Goal: Transaction & Acquisition: Purchase product/service

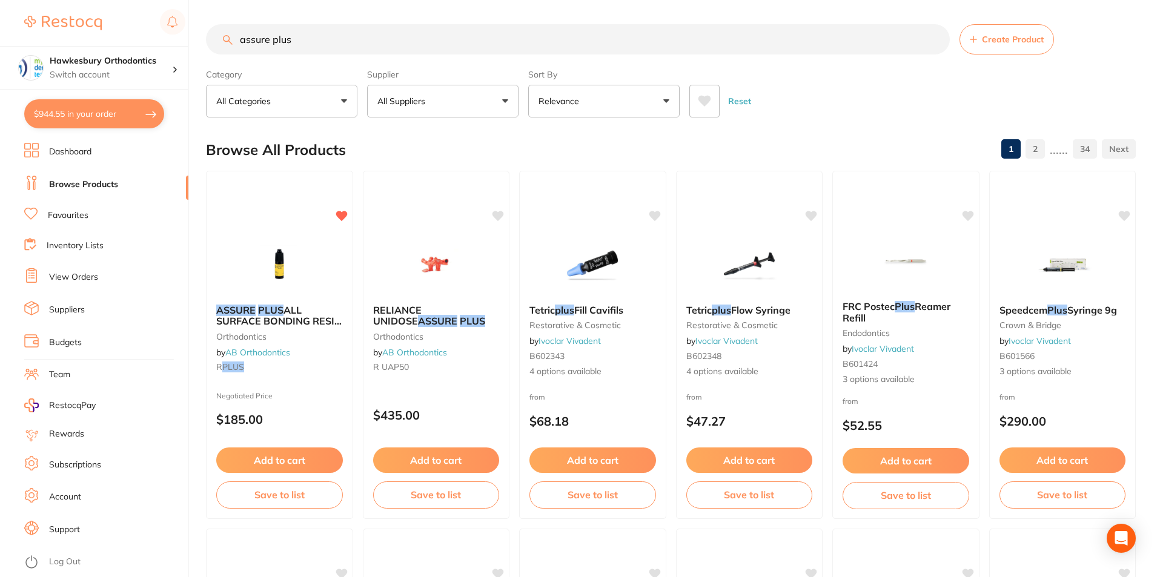
scroll to position [303, 0]
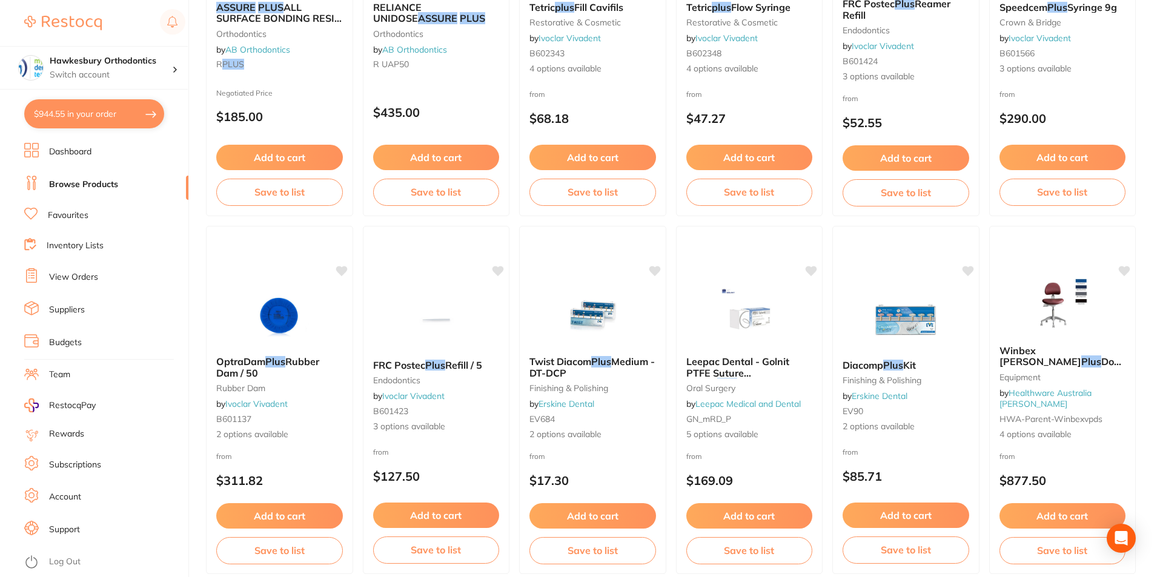
click at [59, 560] on link "Log Out" at bounding box center [65, 562] width 32 height 12
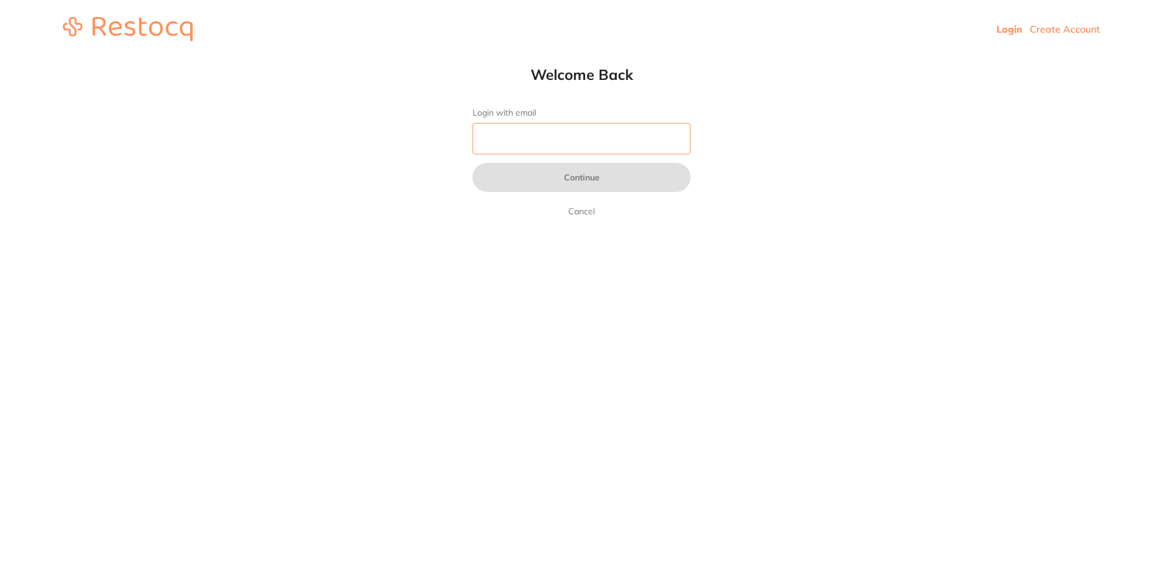
click at [522, 133] on input "Login with email" at bounding box center [582, 139] width 218 height 32
type input "[EMAIL_ADDRESS][DOMAIN_NAME]"
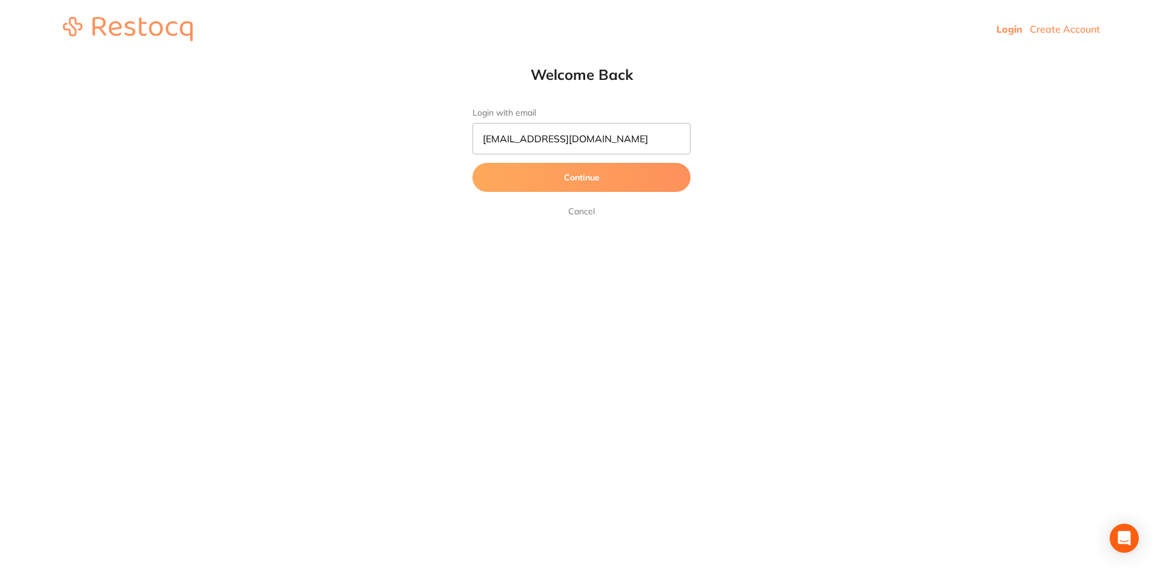
click at [588, 179] on button "Continue" at bounding box center [582, 177] width 218 height 29
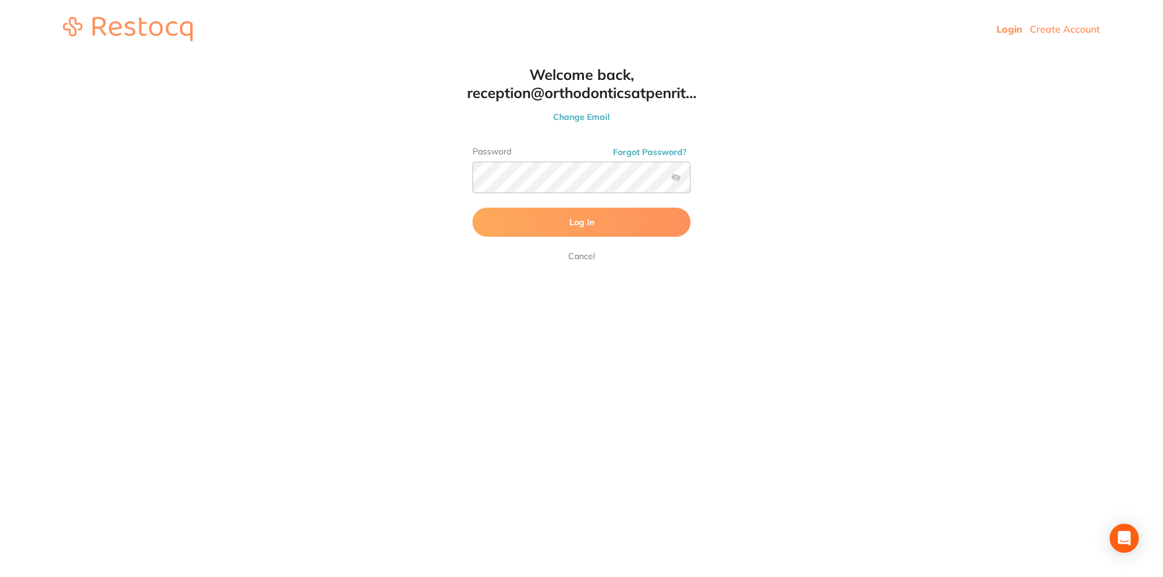
click at [503, 221] on button "Log In" at bounding box center [582, 222] width 218 height 29
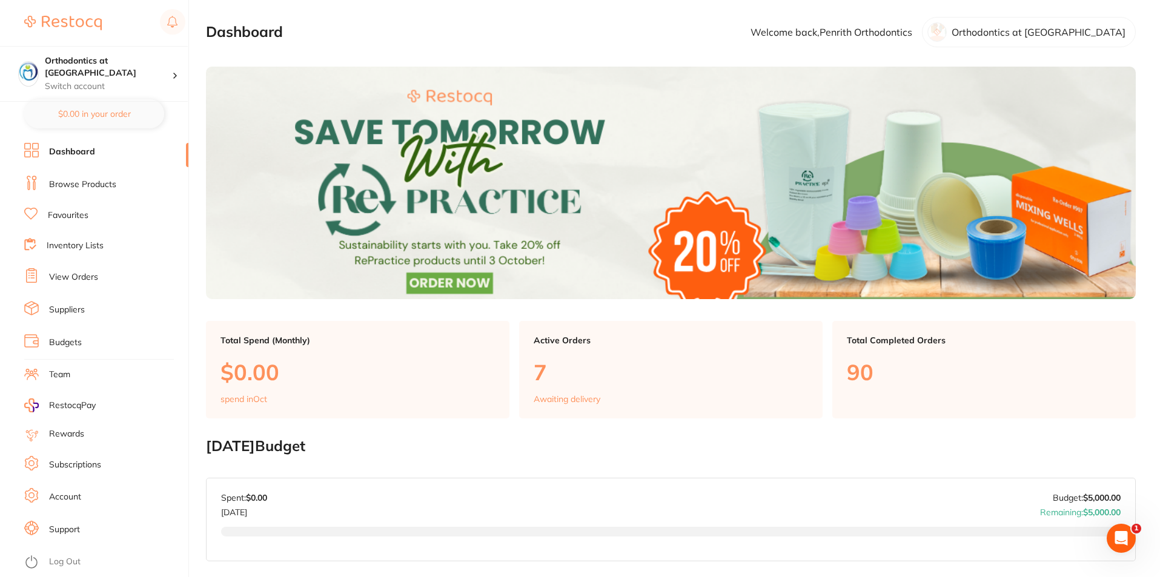
click at [76, 212] on link "Favourites" at bounding box center [68, 216] width 41 height 12
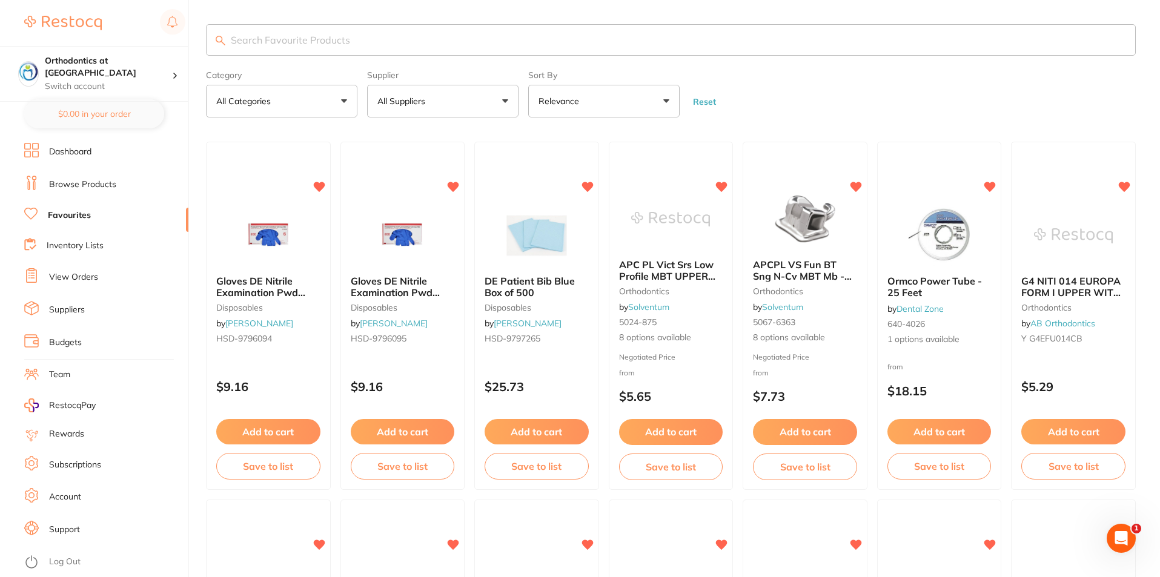
click at [502, 104] on button "All Suppliers" at bounding box center [442, 101] width 151 height 33
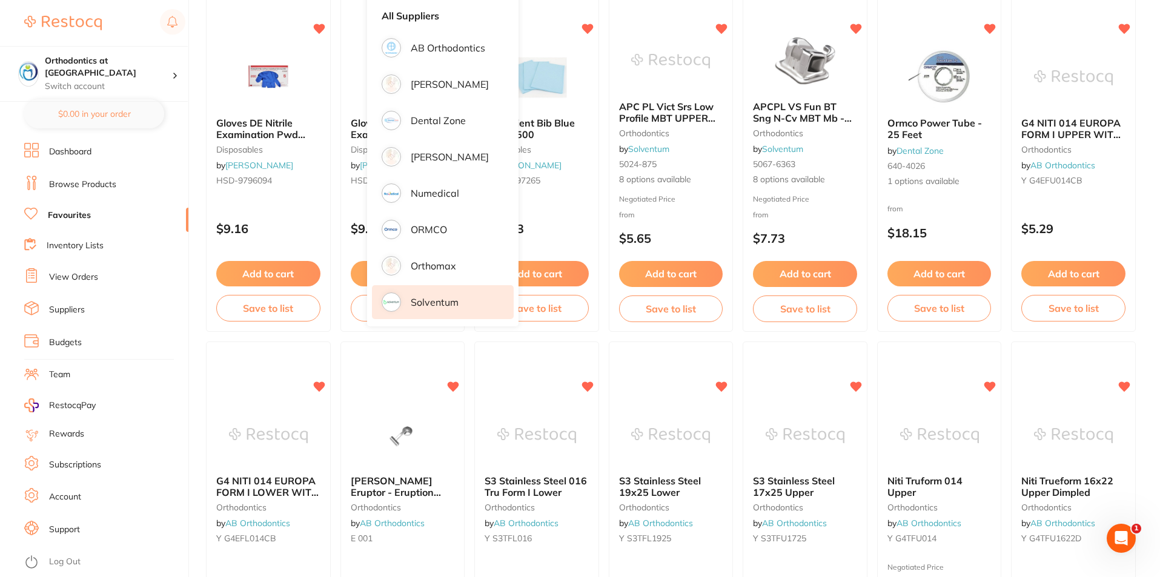
scroll to position [303, 0]
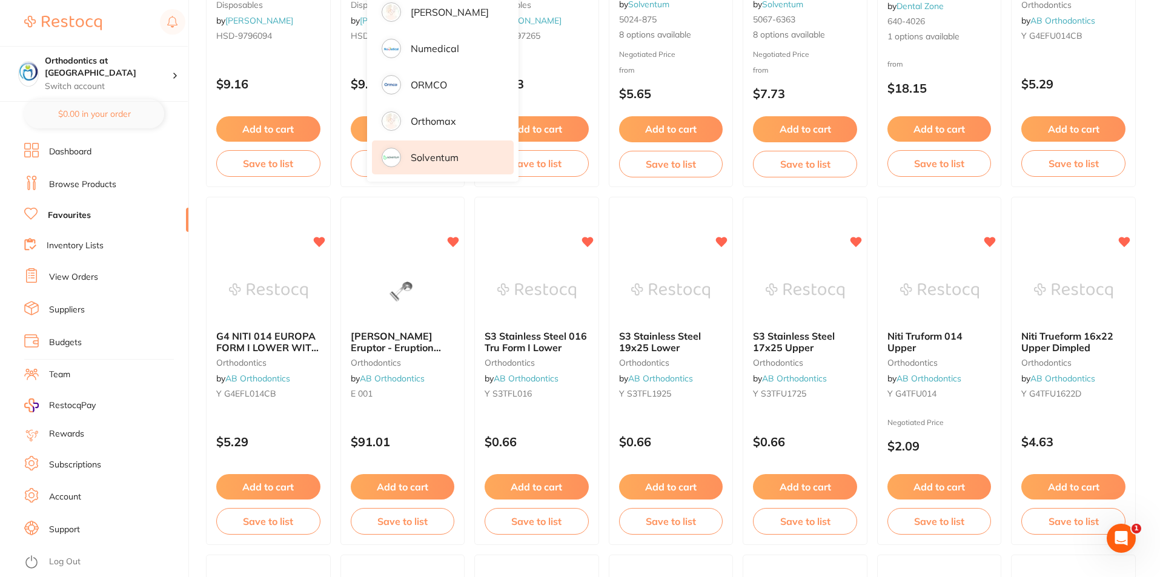
click at [422, 156] on p "Solventum" at bounding box center [435, 157] width 48 height 11
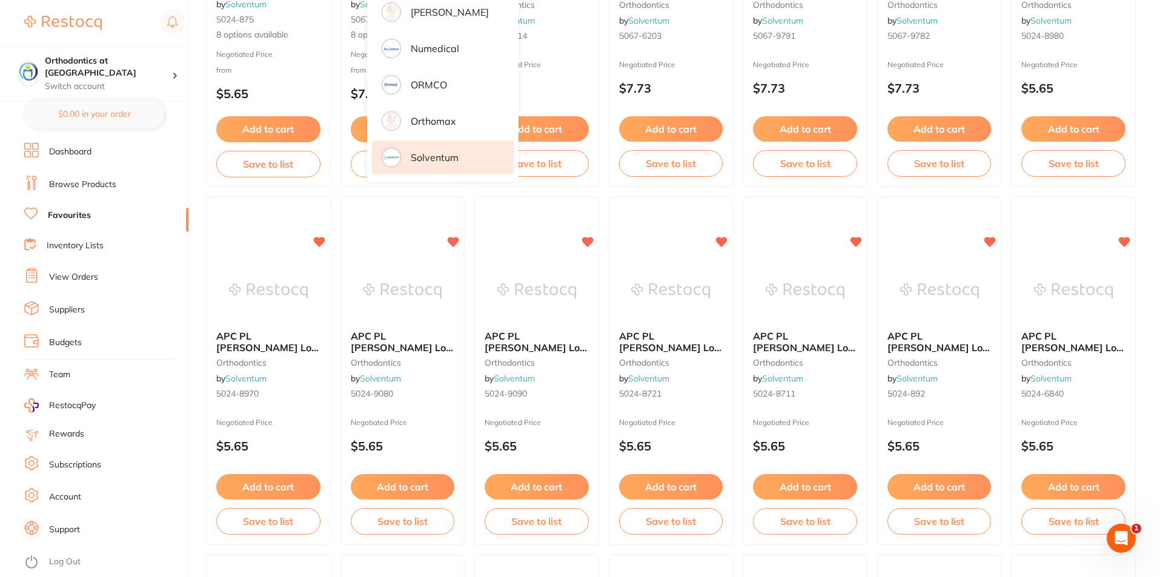
scroll to position [0, 0]
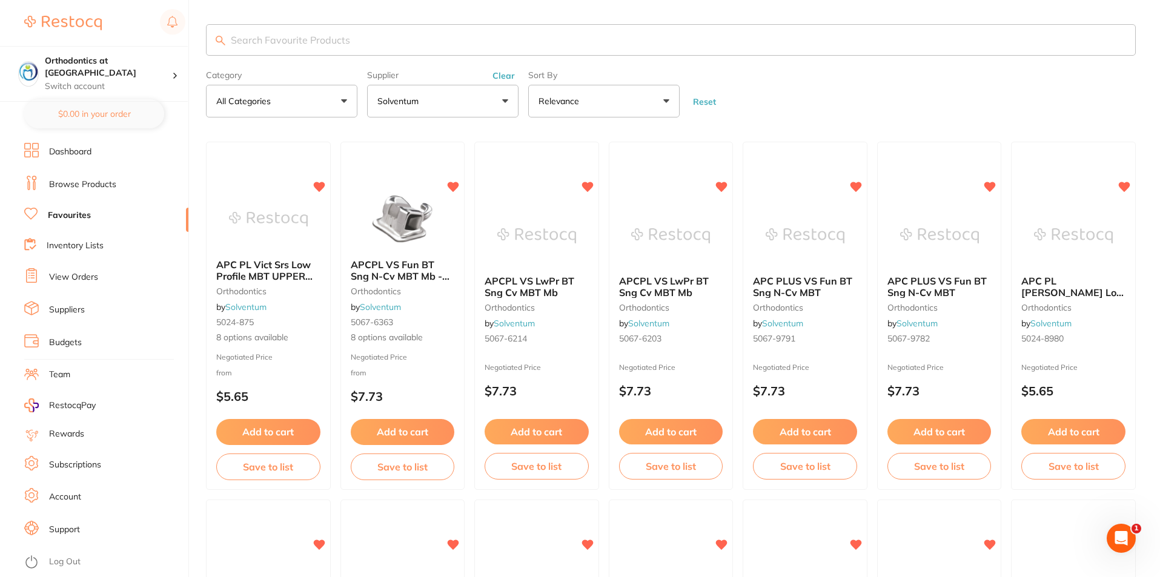
click at [259, 39] on input "search" at bounding box center [671, 40] width 930 height 32
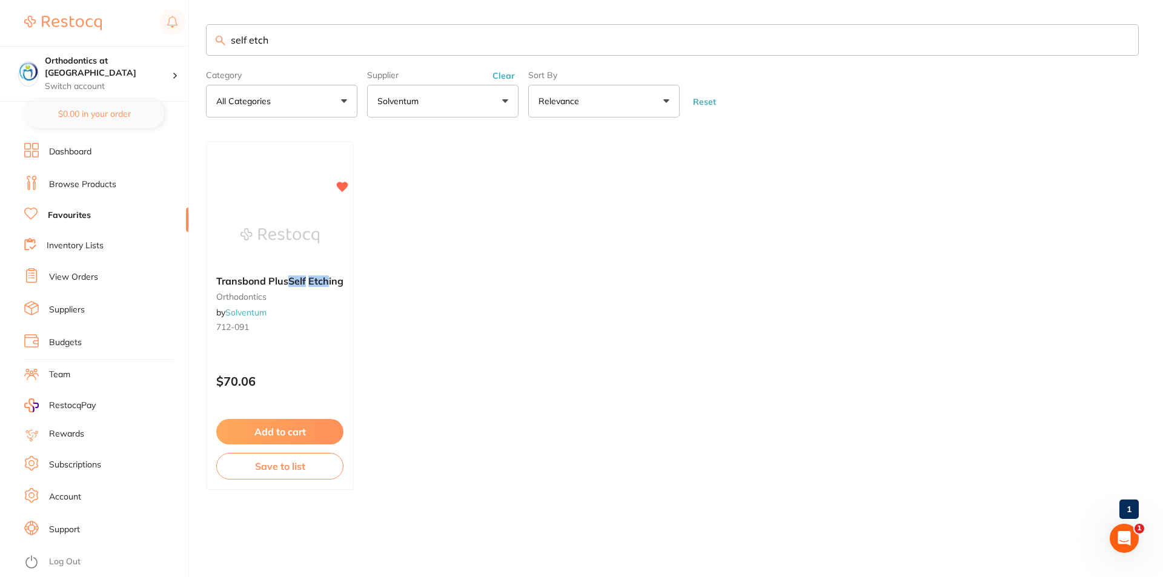
type input "self etch"
click at [251, 279] on span "Transbond Plus" at bounding box center [252, 281] width 72 height 12
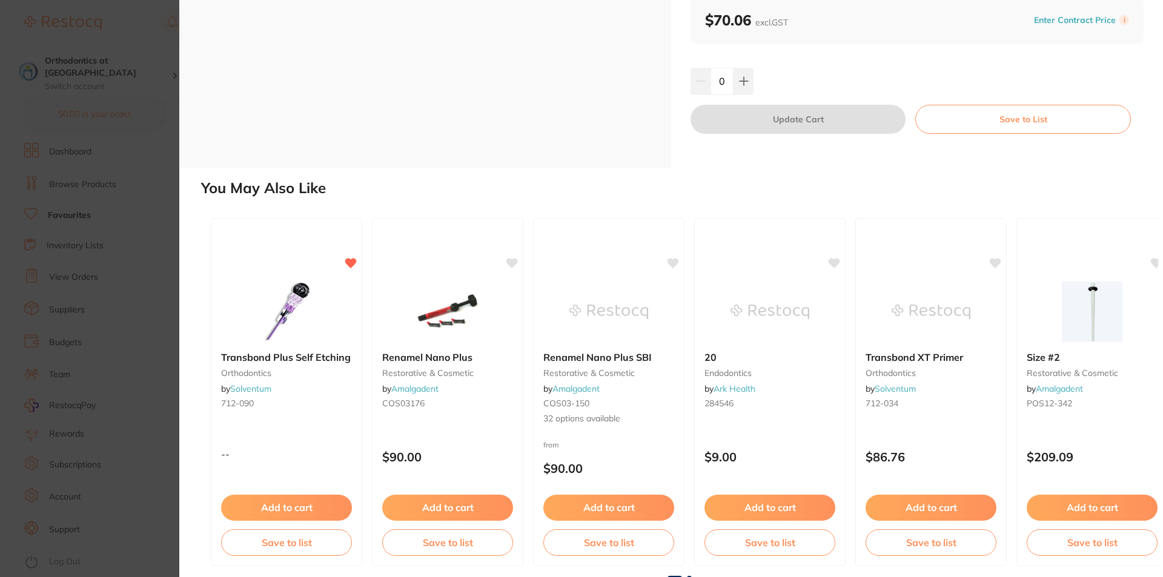
scroll to position [138, 0]
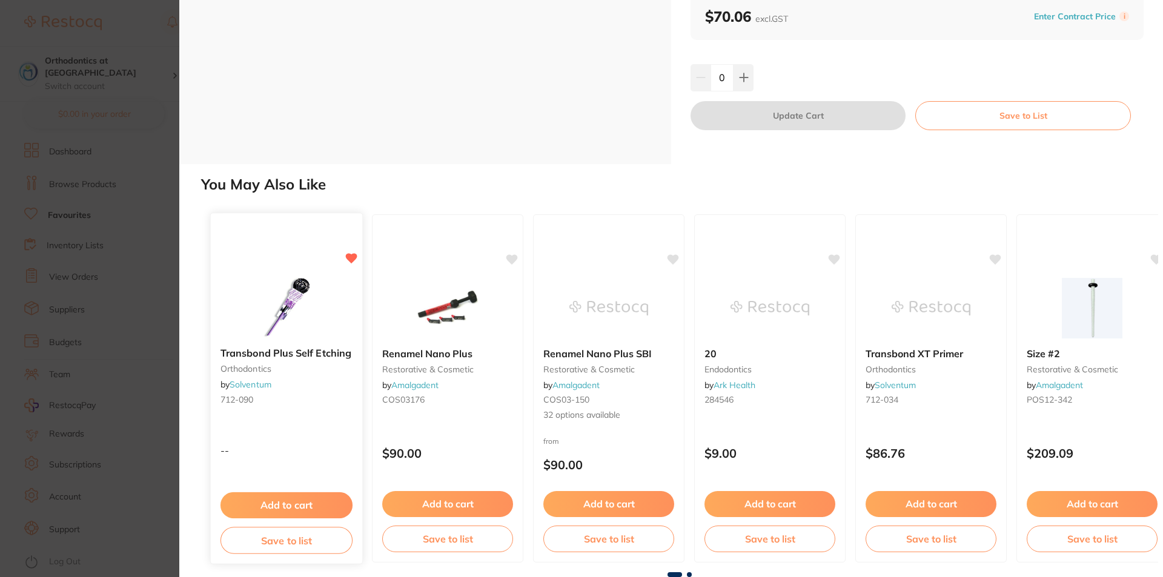
click at [302, 356] on b "Transbond Plus Self Etching" at bounding box center [287, 354] width 132 height 12
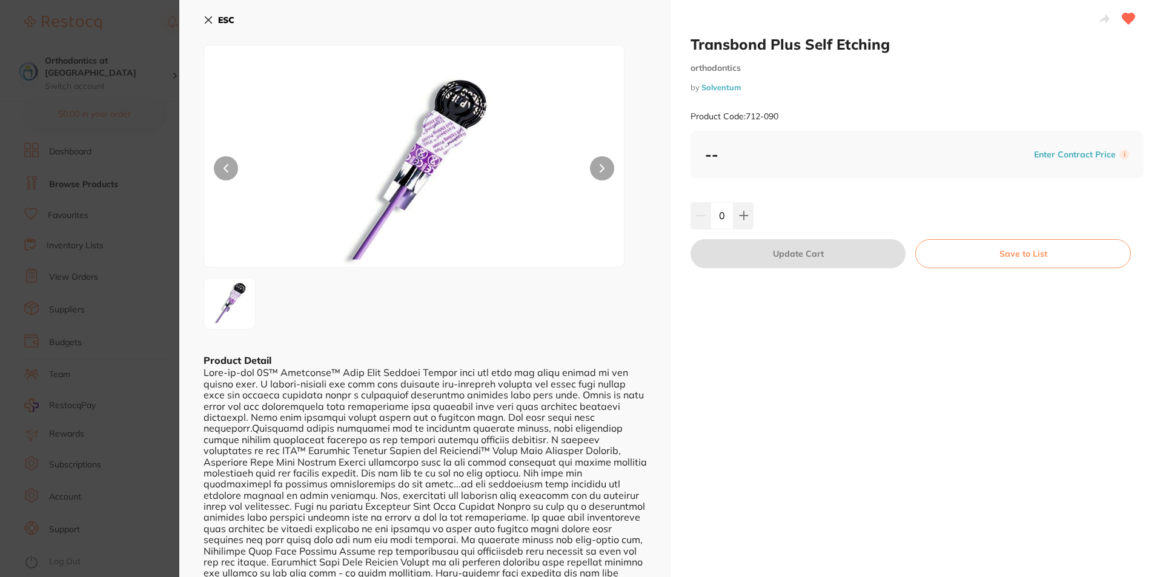
click at [204, 16] on icon at bounding box center [209, 20] width 10 height 10
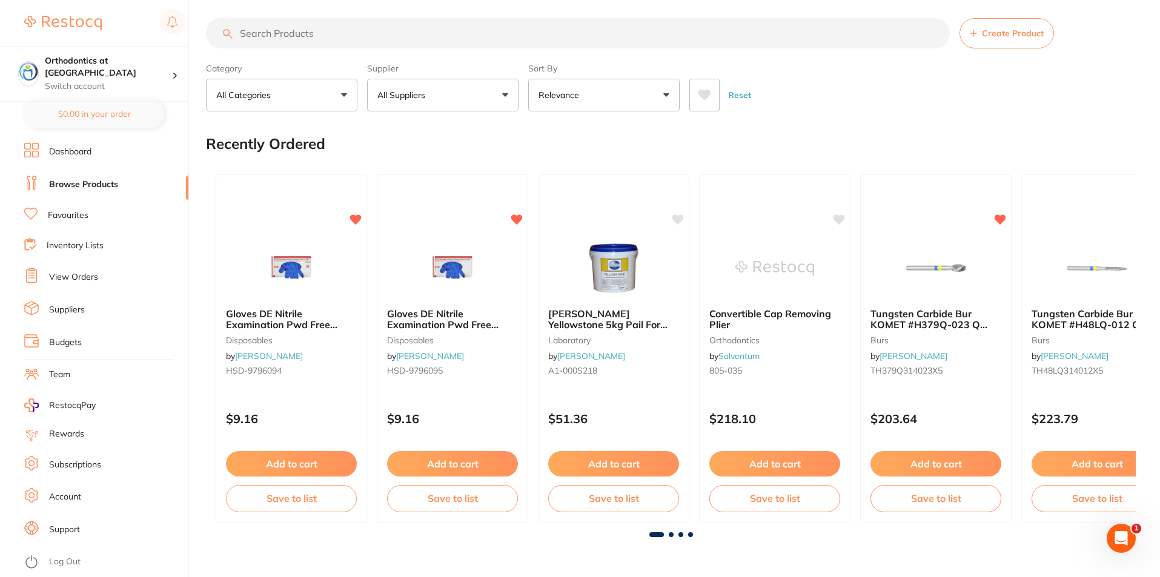
click at [280, 34] on input "search" at bounding box center [578, 33] width 744 height 30
click at [98, 190] on link "Browse Products" at bounding box center [83, 185] width 69 height 12
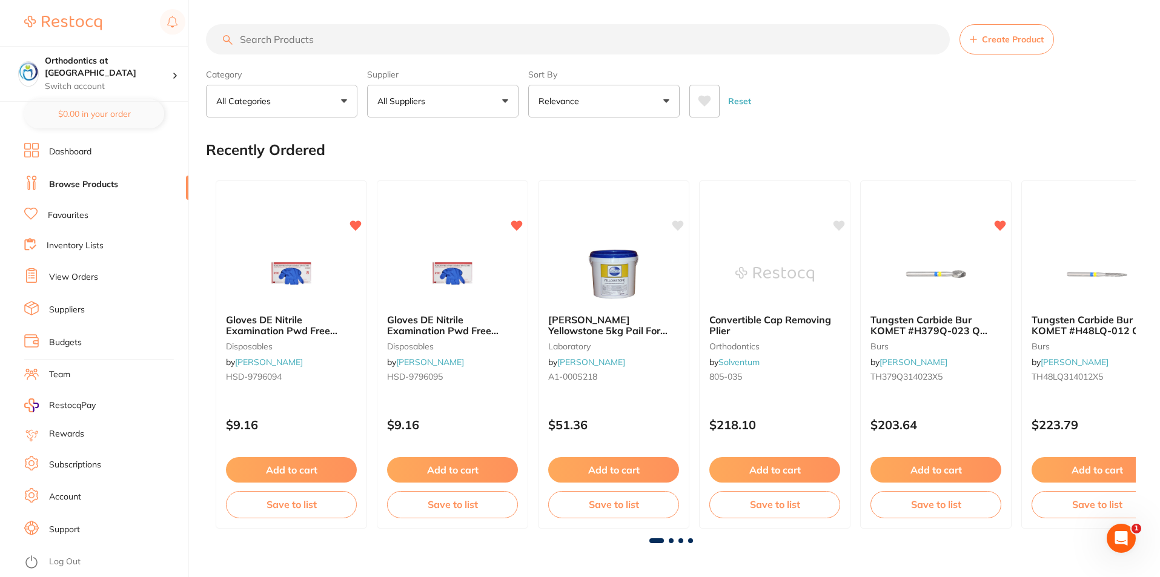
click at [314, 41] on input "search" at bounding box center [578, 39] width 744 height 30
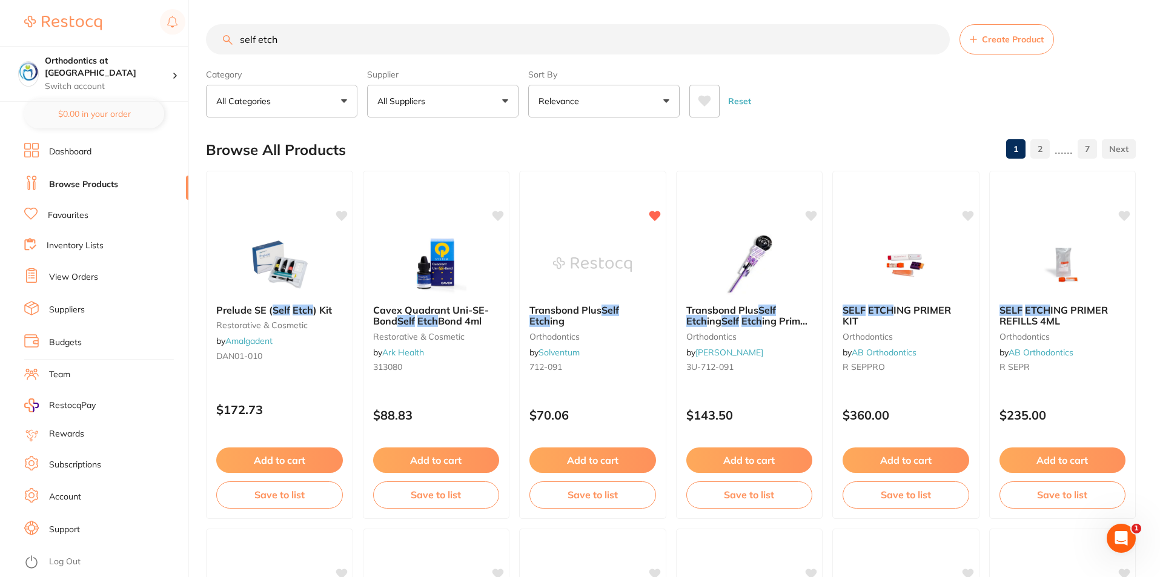
click at [500, 102] on button "All Suppliers" at bounding box center [442, 101] width 151 height 33
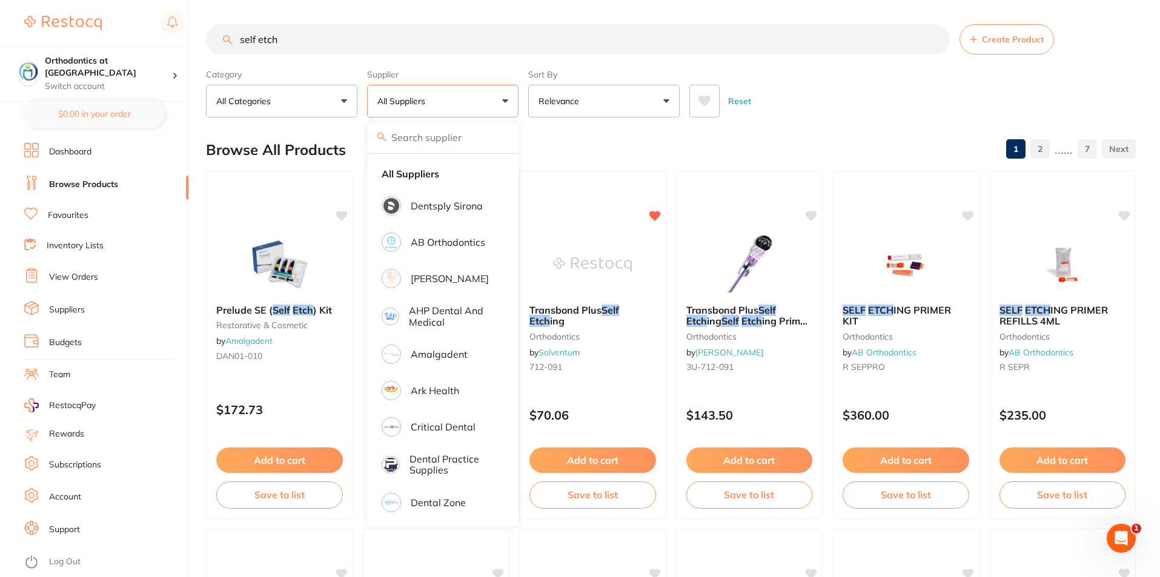
click at [797, 75] on div "Reset" at bounding box center [907, 96] width 437 height 42
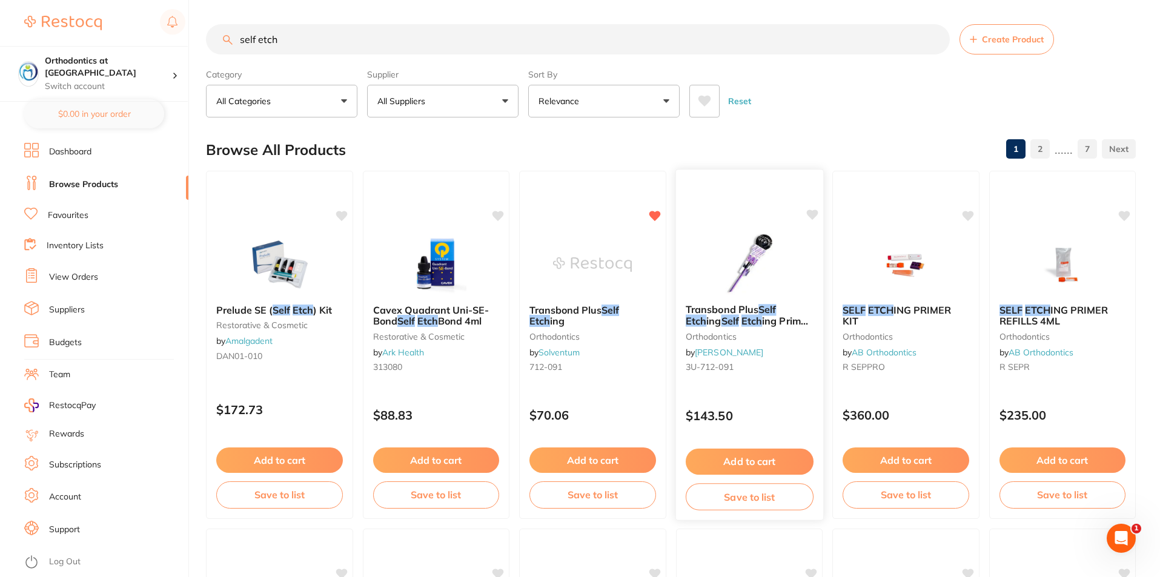
click at [755, 322] on em "Etch" at bounding box center [751, 321] width 21 height 12
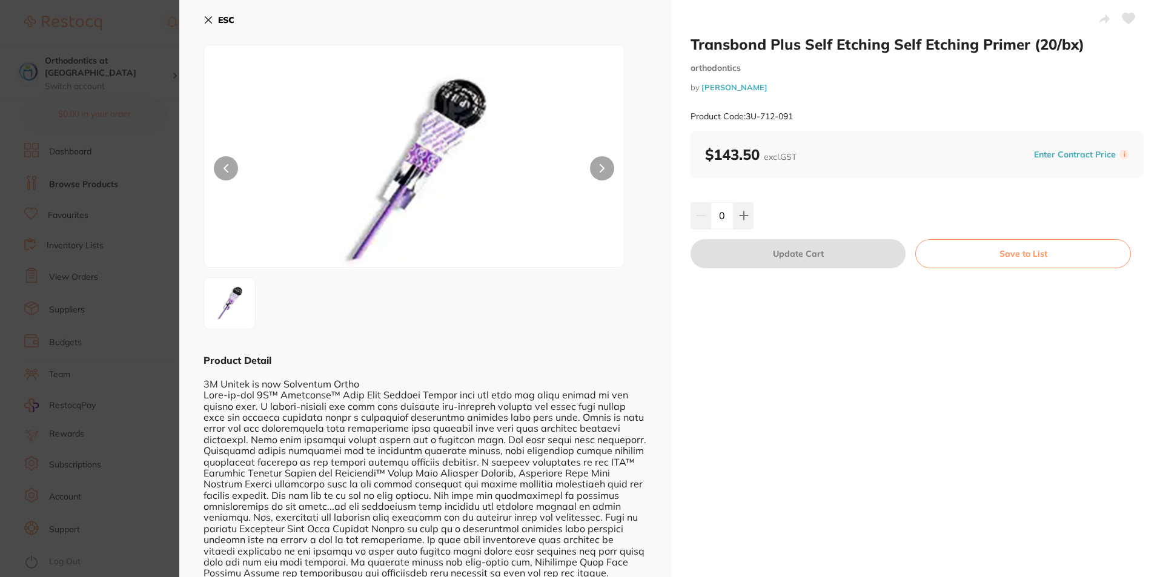
click at [208, 22] on icon at bounding box center [209, 20] width 10 height 10
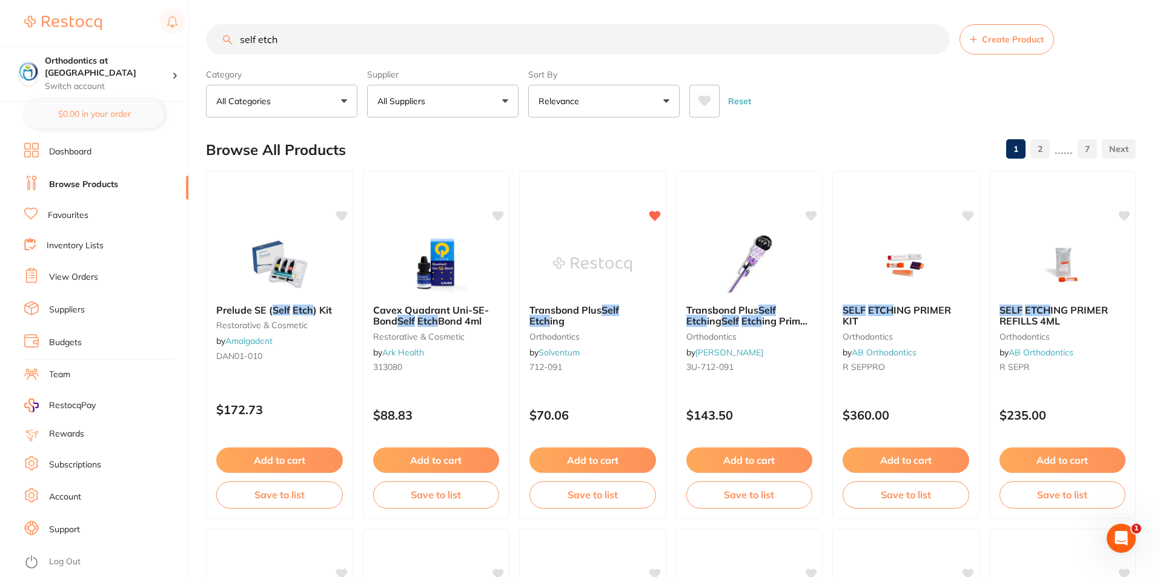
click at [505, 101] on button "All Suppliers" at bounding box center [442, 101] width 151 height 33
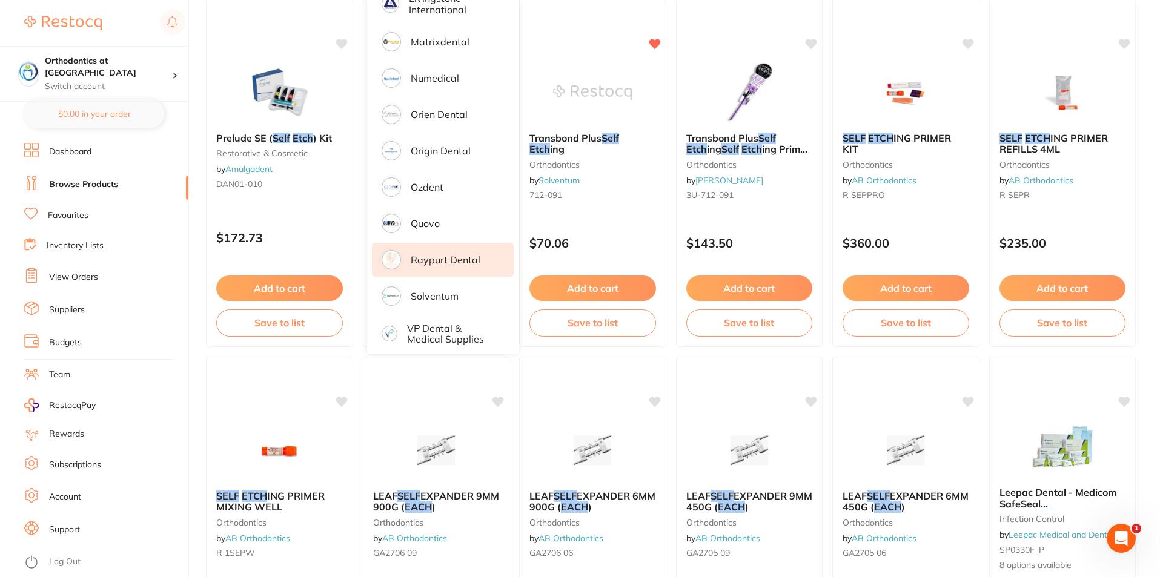
scroll to position [182, 0]
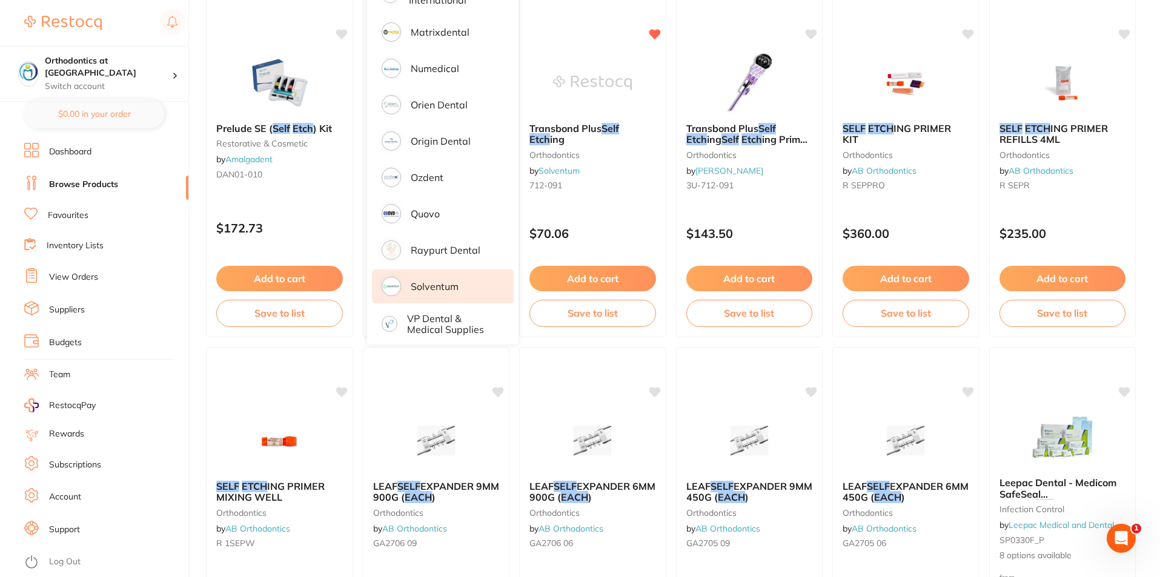
click at [433, 281] on p "Solventum" at bounding box center [435, 286] width 48 height 11
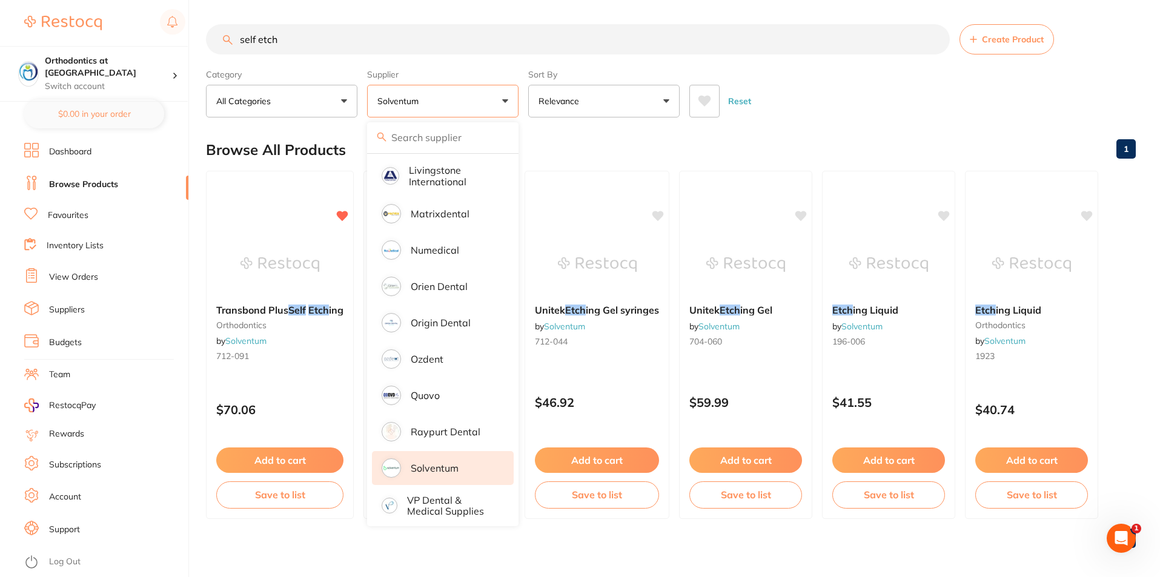
scroll to position [0, 0]
click at [799, 112] on div "Reset" at bounding box center [907, 96] width 437 height 42
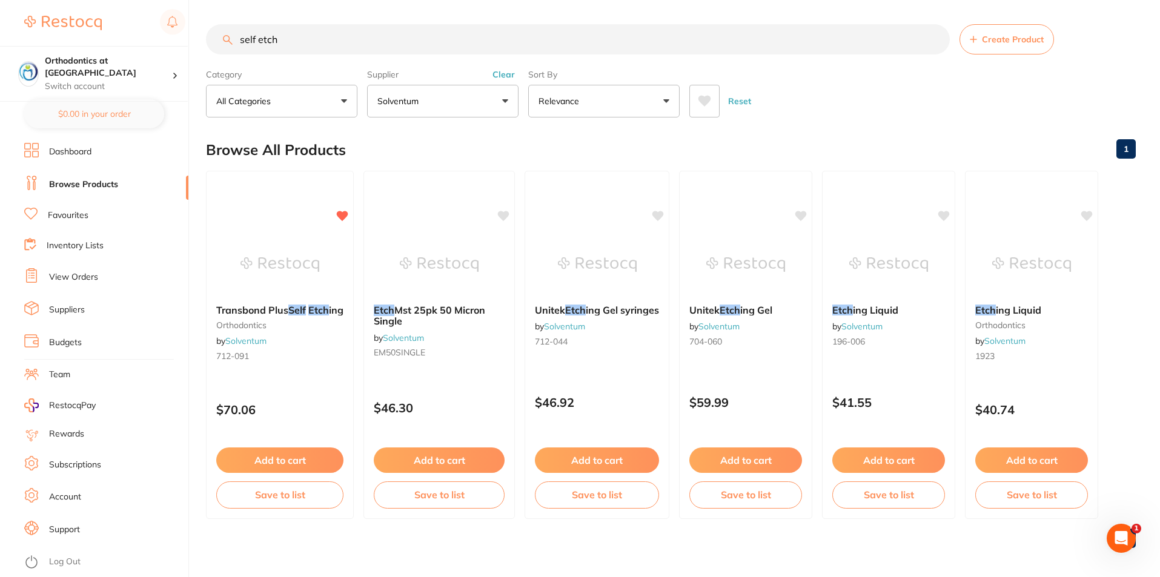
drag, startPoint x: 282, startPoint y: 39, endPoint x: 253, endPoint y: 37, distance: 29.2
click at [238, 36] on input "self etch" at bounding box center [578, 39] width 744 height 30
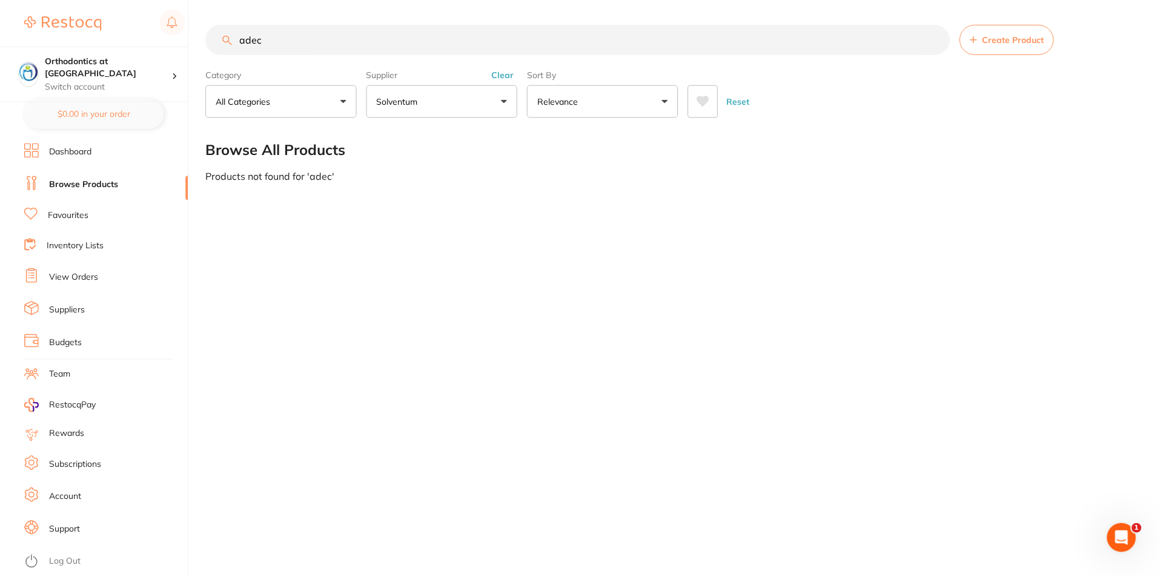
scroll to position [154, 0]
type input "a"
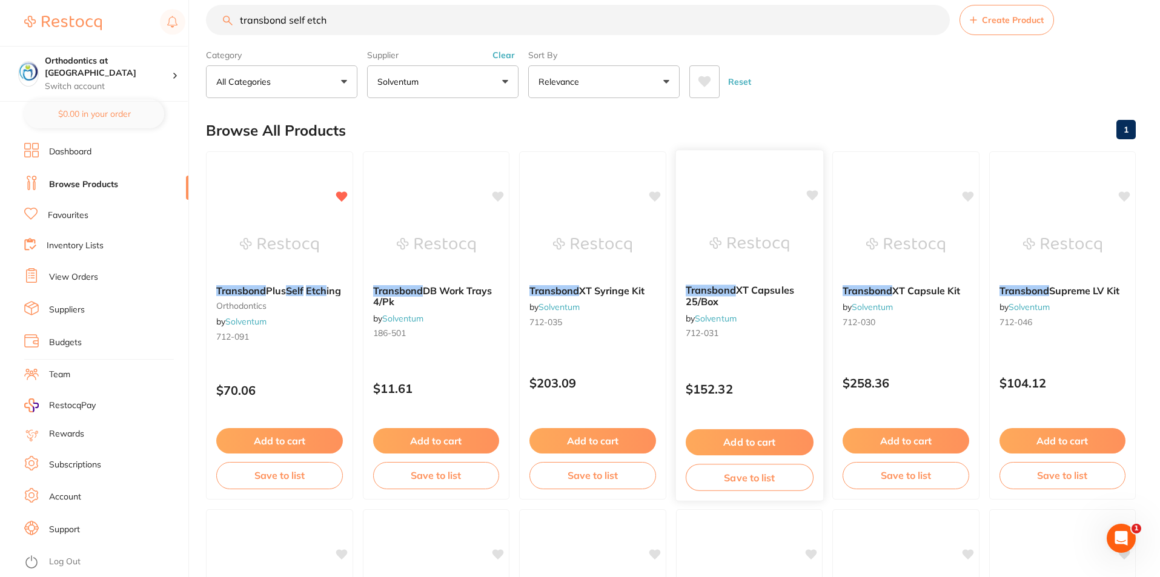
scroll to position [0, 0]
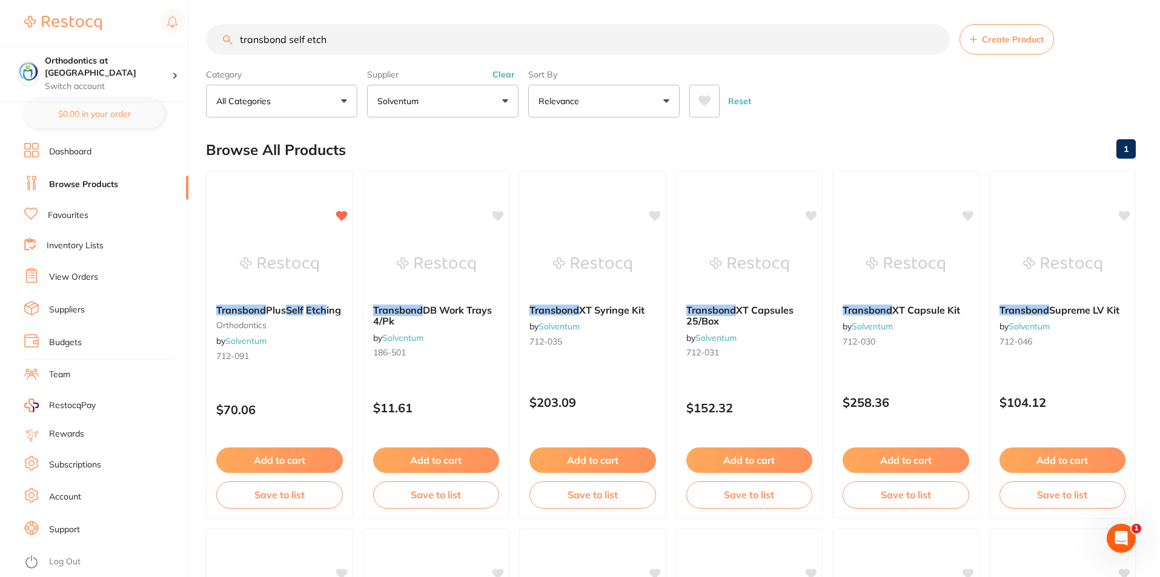
type input "transbond self etch"
click at [70, 276] on link "View Orders" at bounding box center [73, 277] width 49 height 12
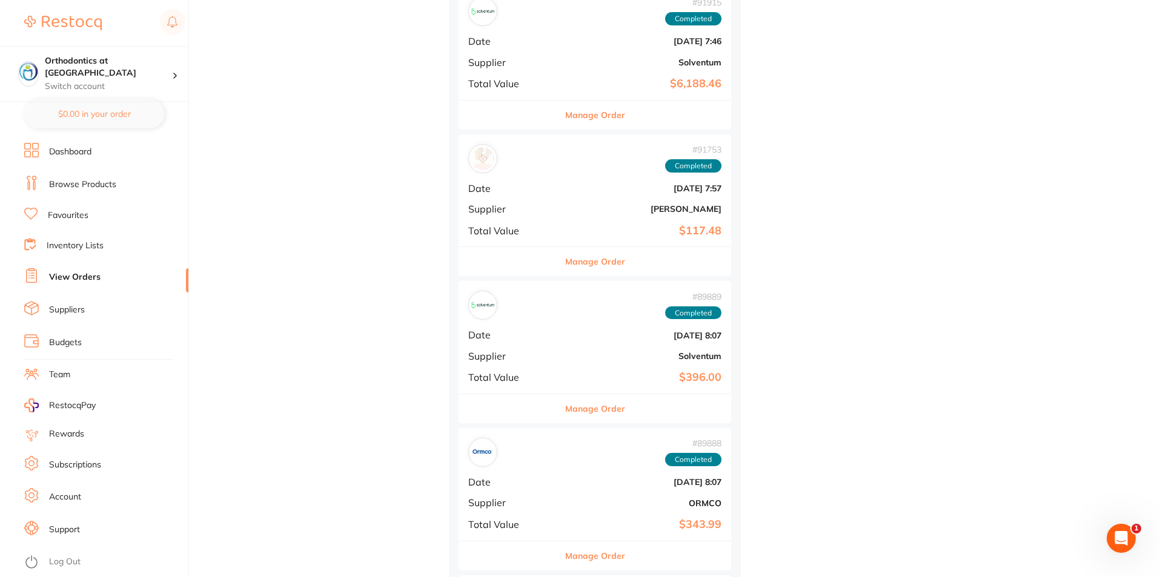
scroll to position [1212, 0]
click at [559, 372] on b "$396.00" at bounding box center [640, 376] width 162 height 13
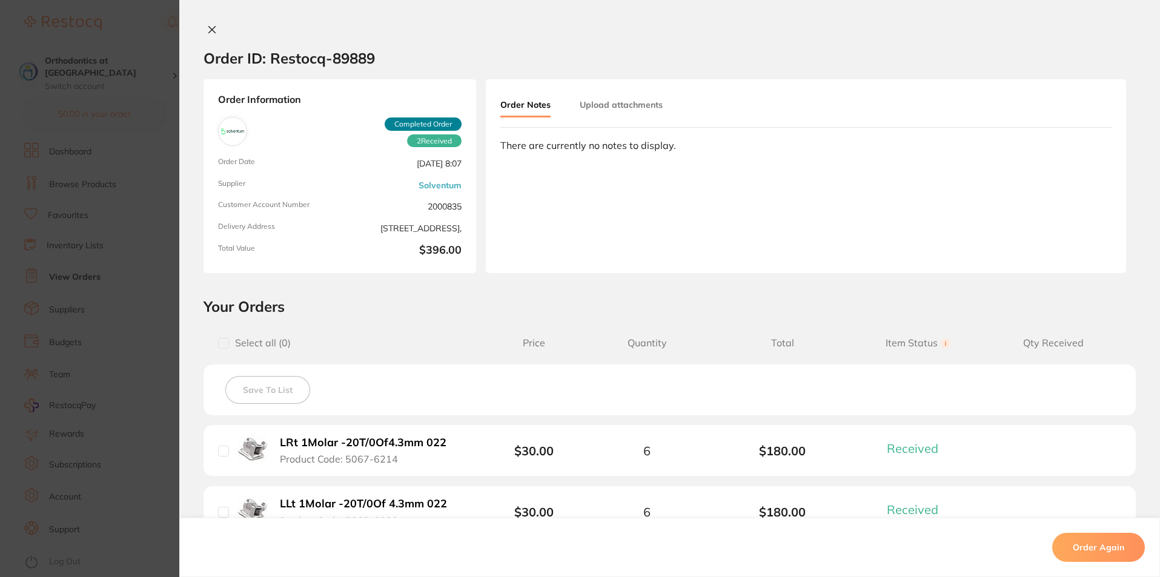
scroll to position [909, 0]
click at [209, 30] on icon at bounding box center [212, 30] width 7 height 7
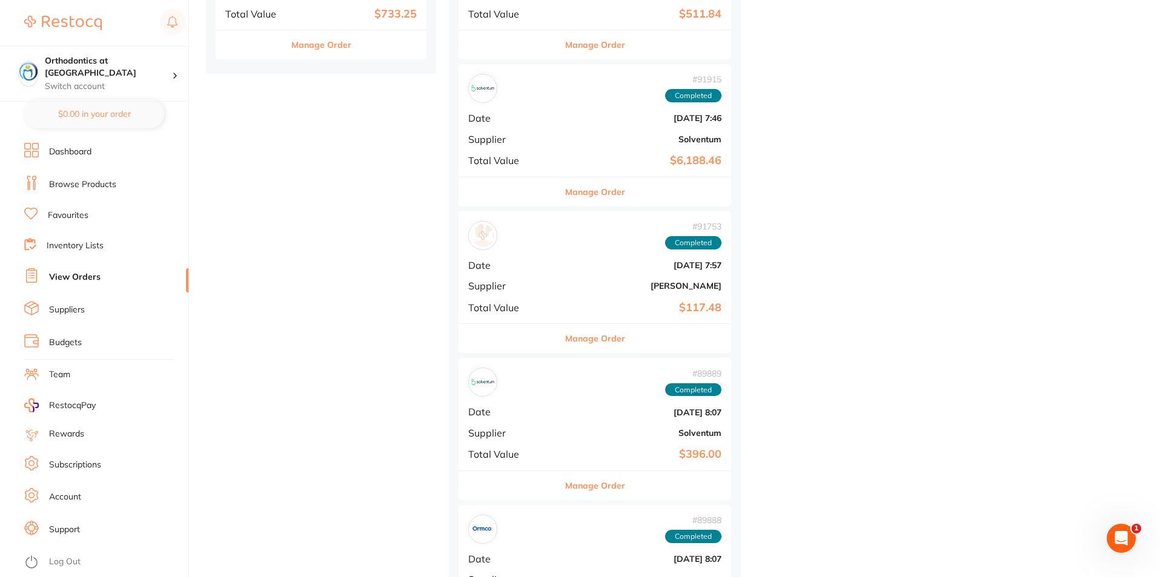
scroll to position [1212, 0]
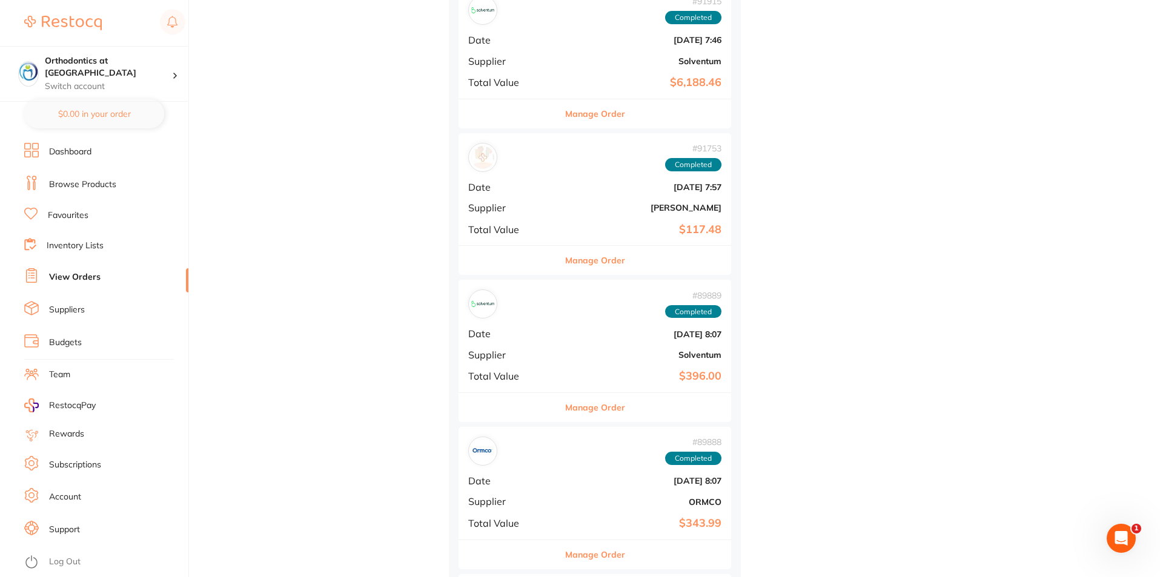
click at [565, 406] on button "Manage Order" at bounding box center [595, 407] width 60 height 29
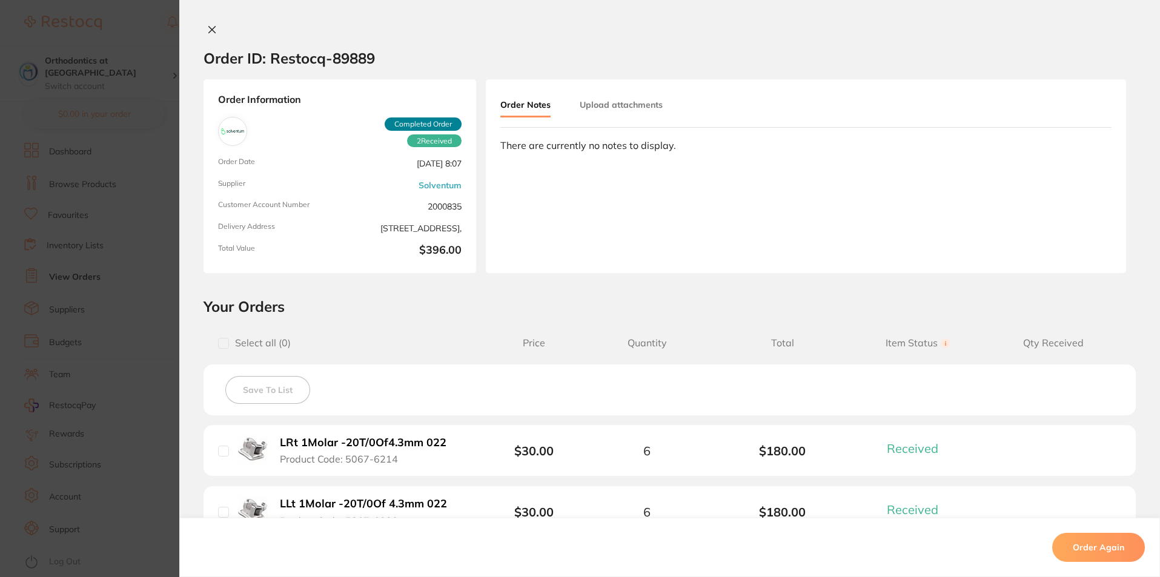
click at [209, 27] on icon at bounding box center [212, 30] width 7 height 7
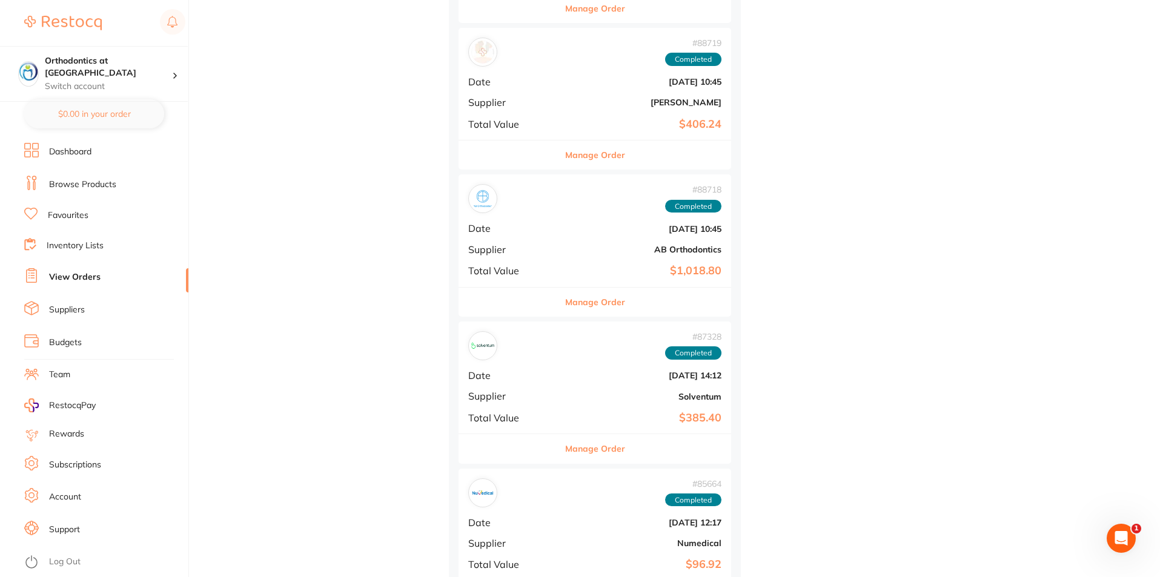
scroll to position [2423, 0]
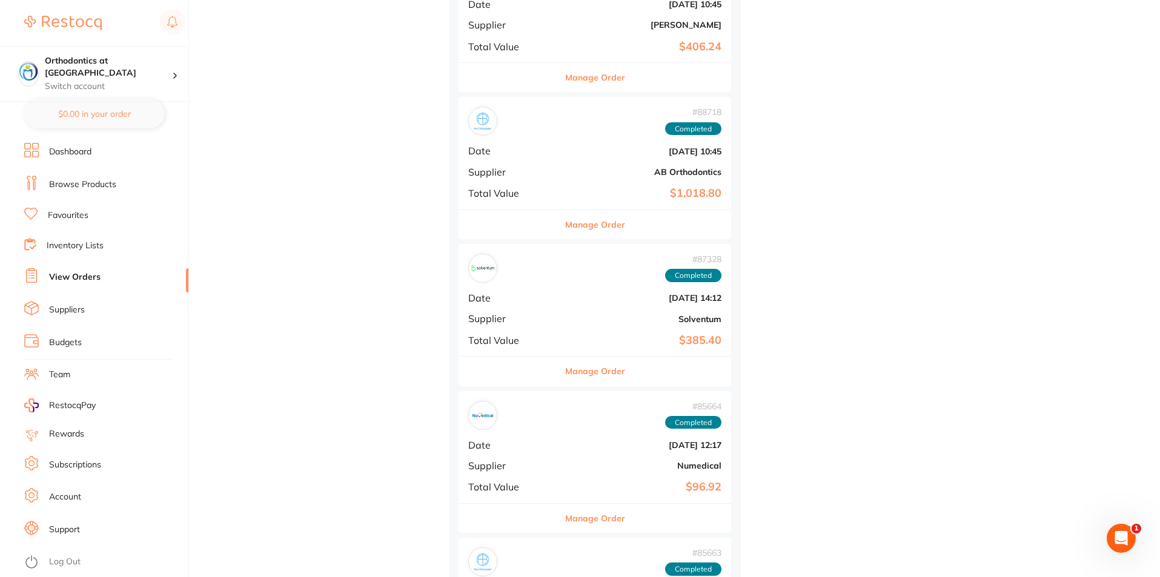
click at [576, 372] on button "Manage Order" at bounding box center [595, 371] width 60 height 29
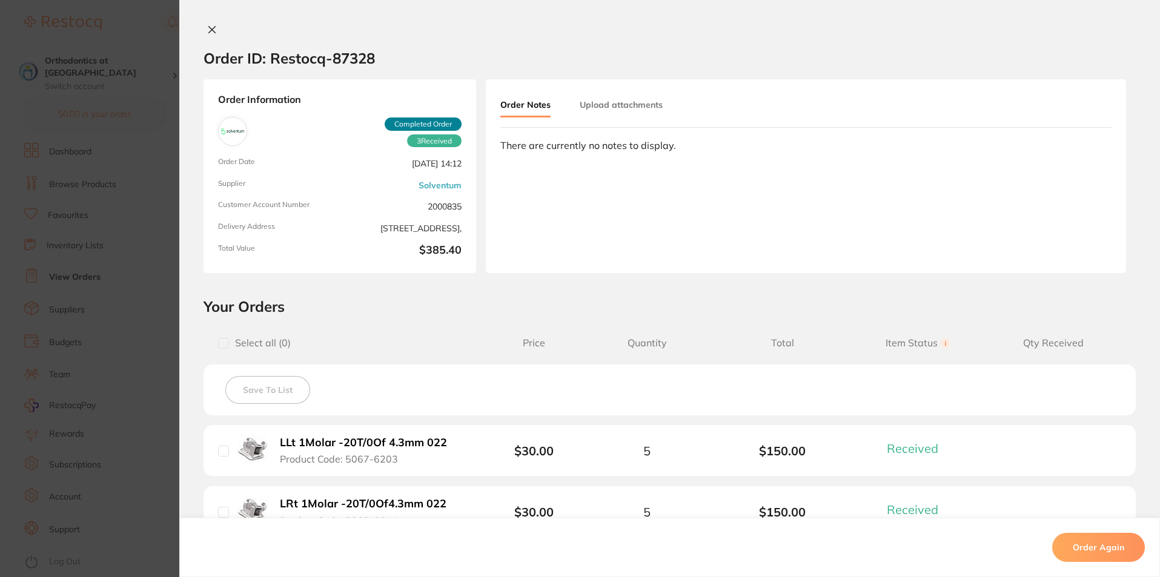
click at [208, 33] on icon at bounding box center [212, 30] width 10 height 10
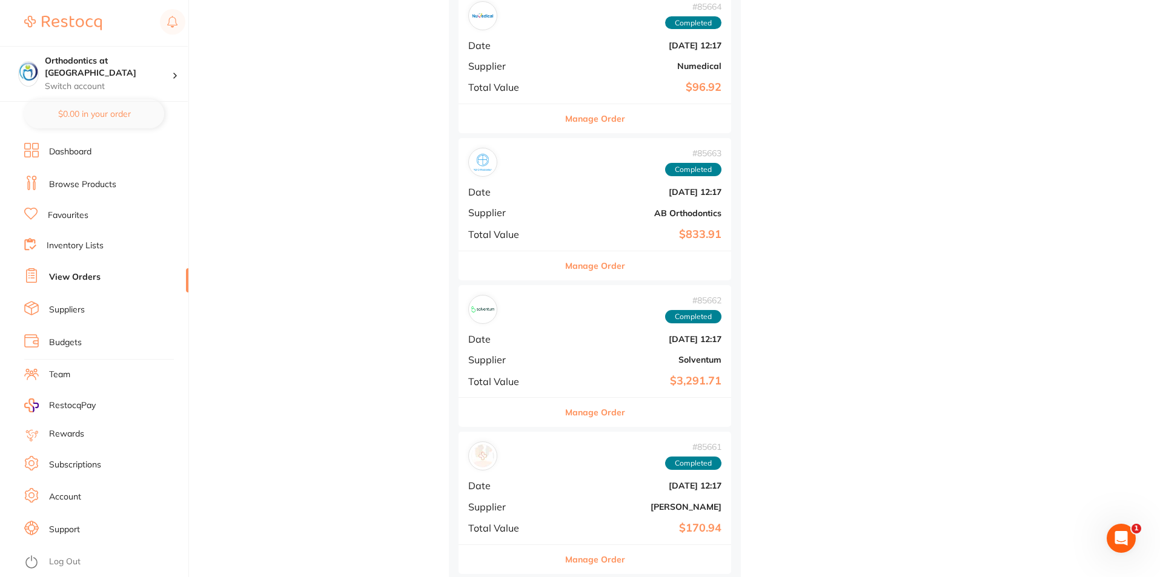
scroll to position [2848, 0]
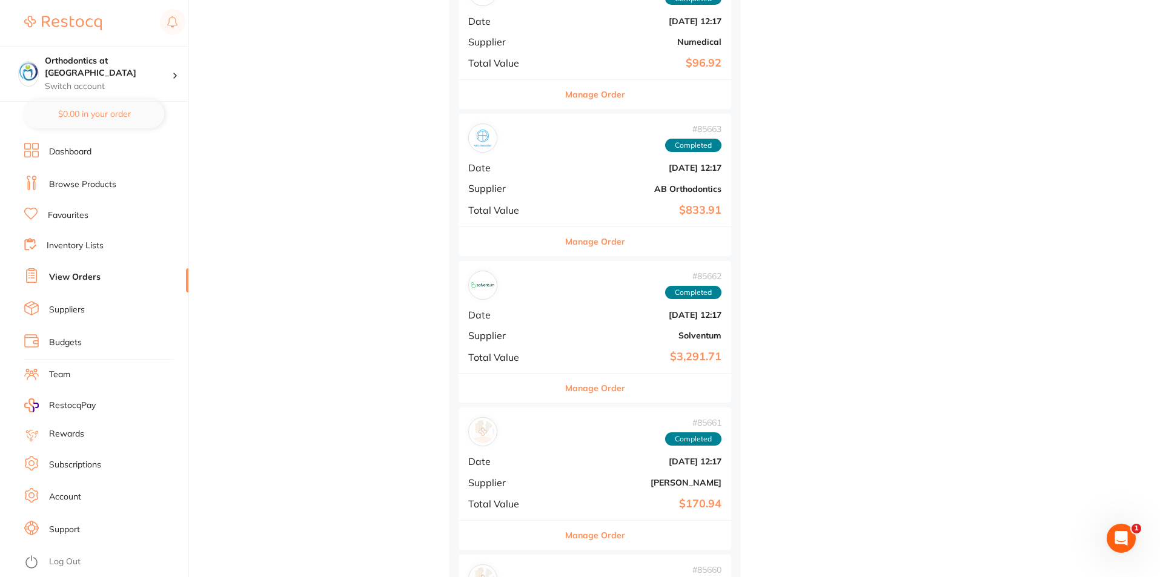
click at [573, 388] on button "Manage Order" at bounding box center [595, 388] width 60 height 29
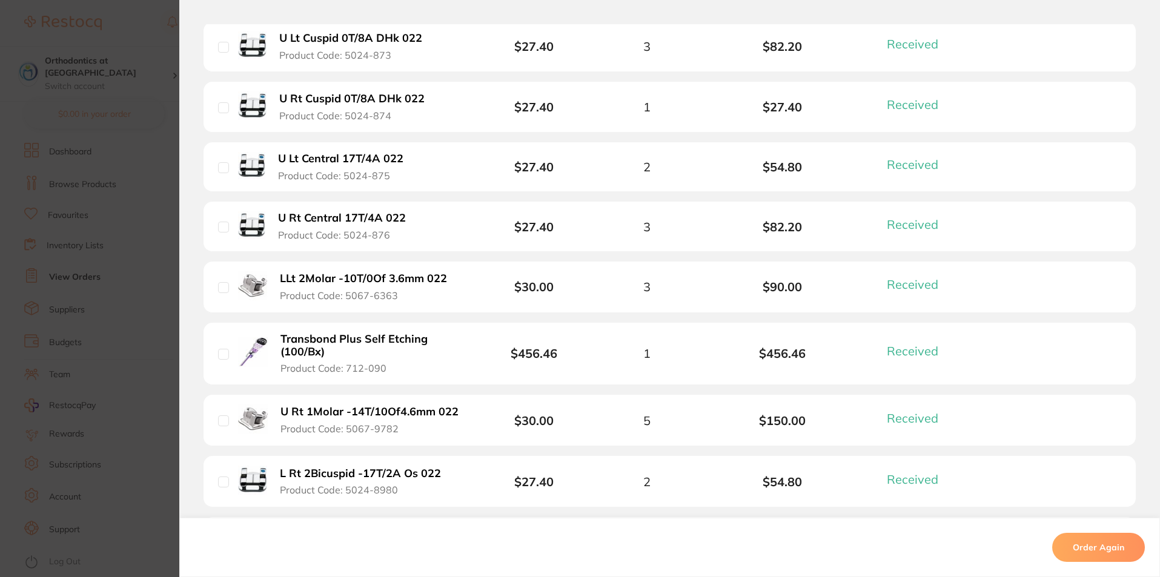
scroll to position [1151, 0]
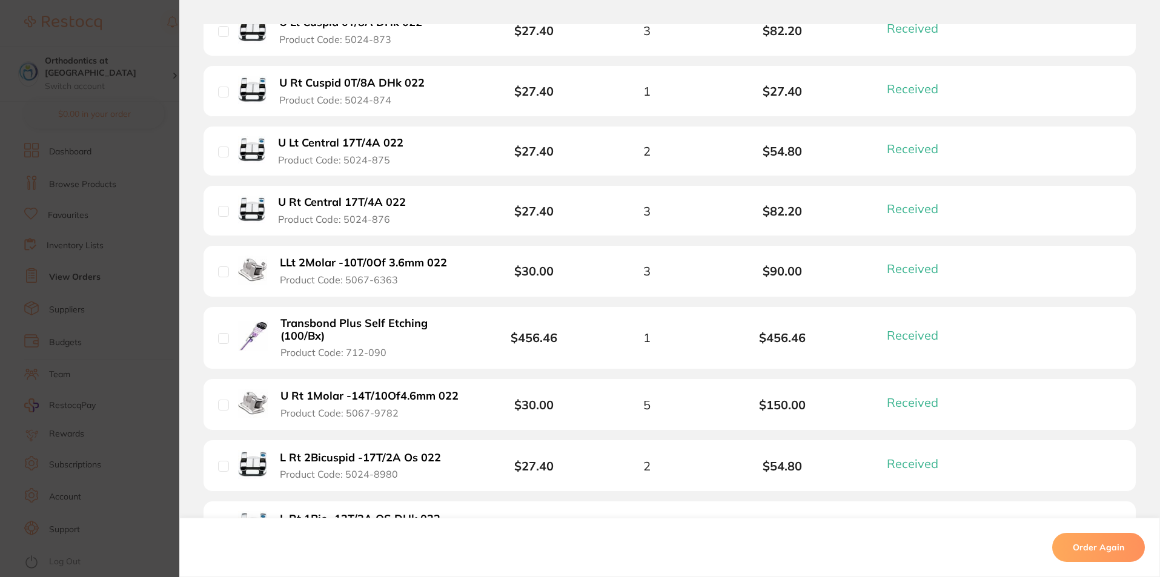
click at [320, 327] on b "Transbond Plus Self Etching (100/Bx)" at bounding box center [374, 329] width 187 height 25
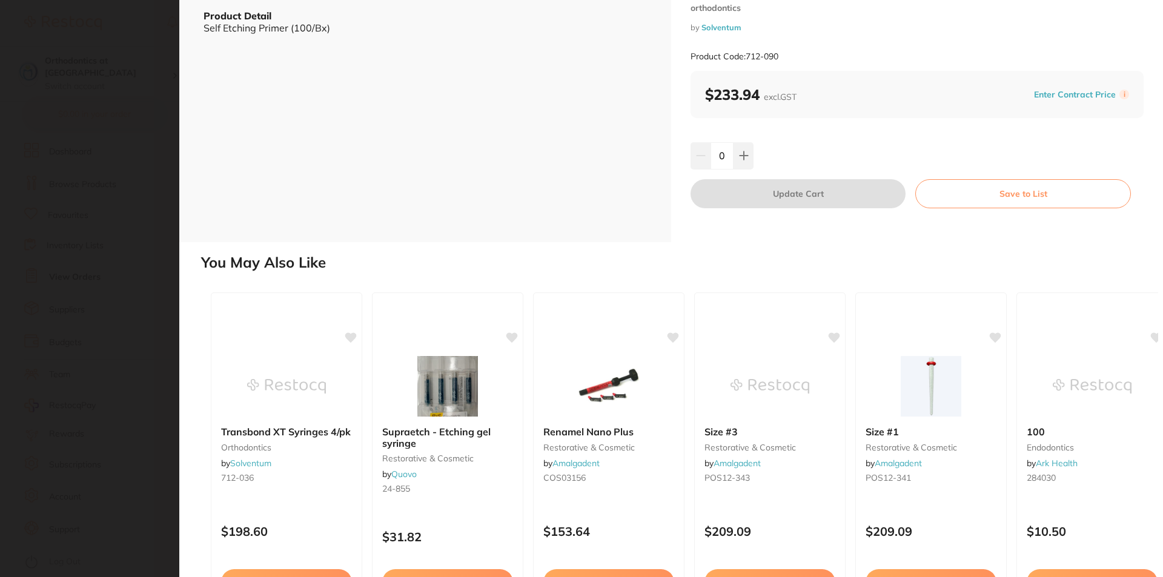
scroll to position [0, 0]
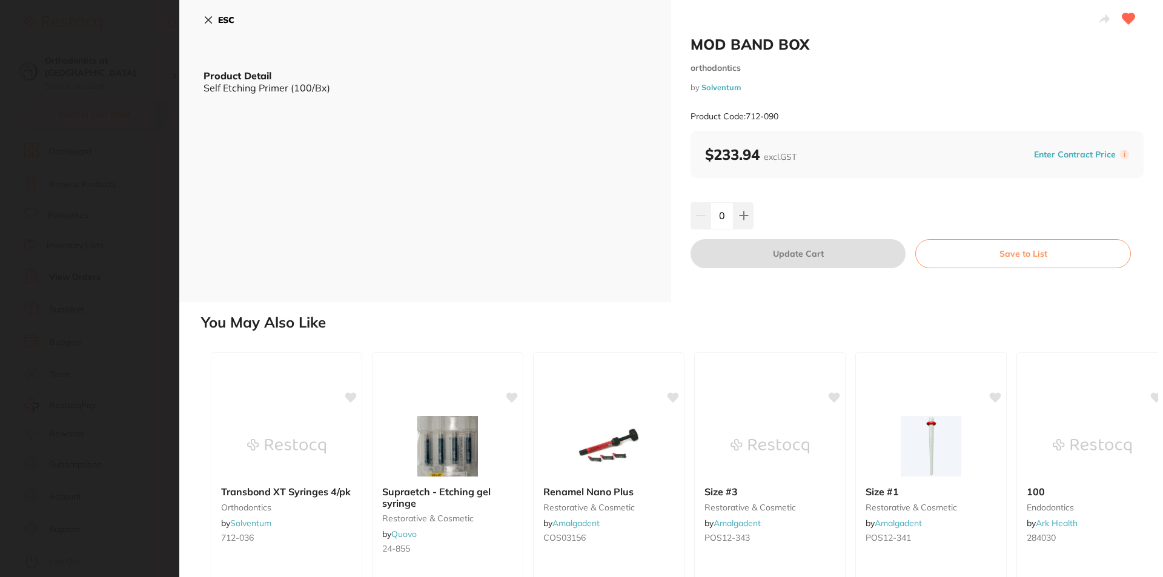
click at [207, 22] on icon at bounding box center [209, 20] width 10 height 10
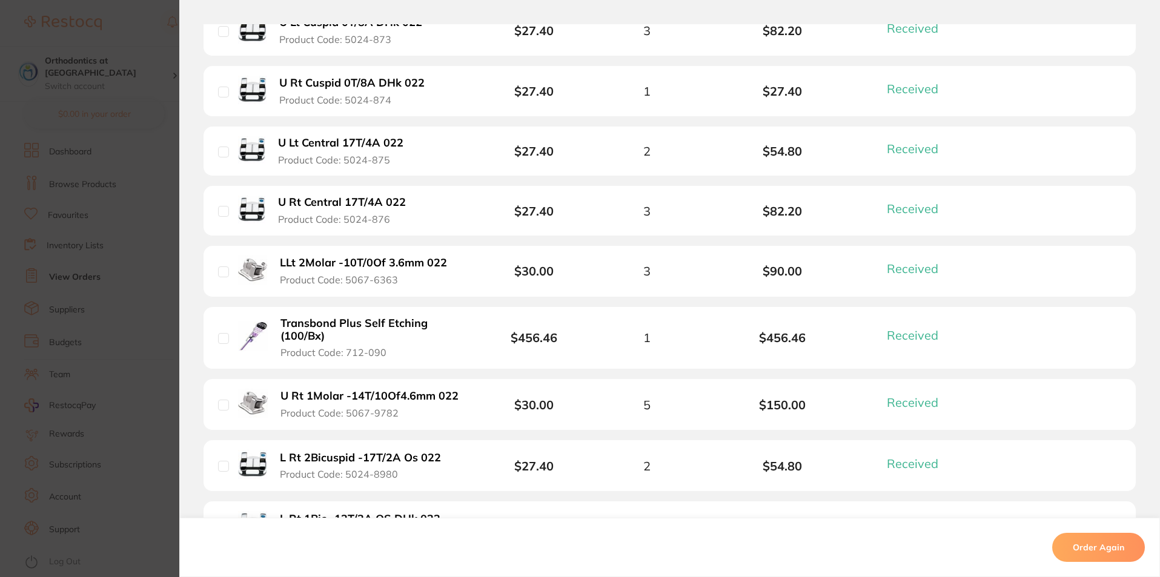
scroll to position [969, 0]
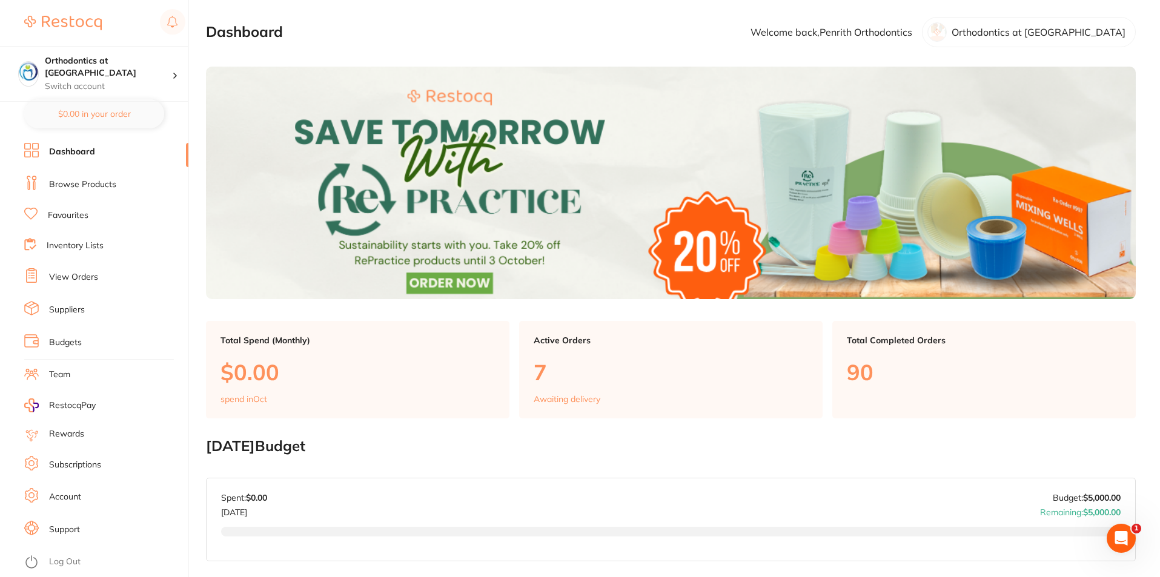
click at [85, 185] on link "Browse Products" at bounding box center [82, 185] width 67 height 12
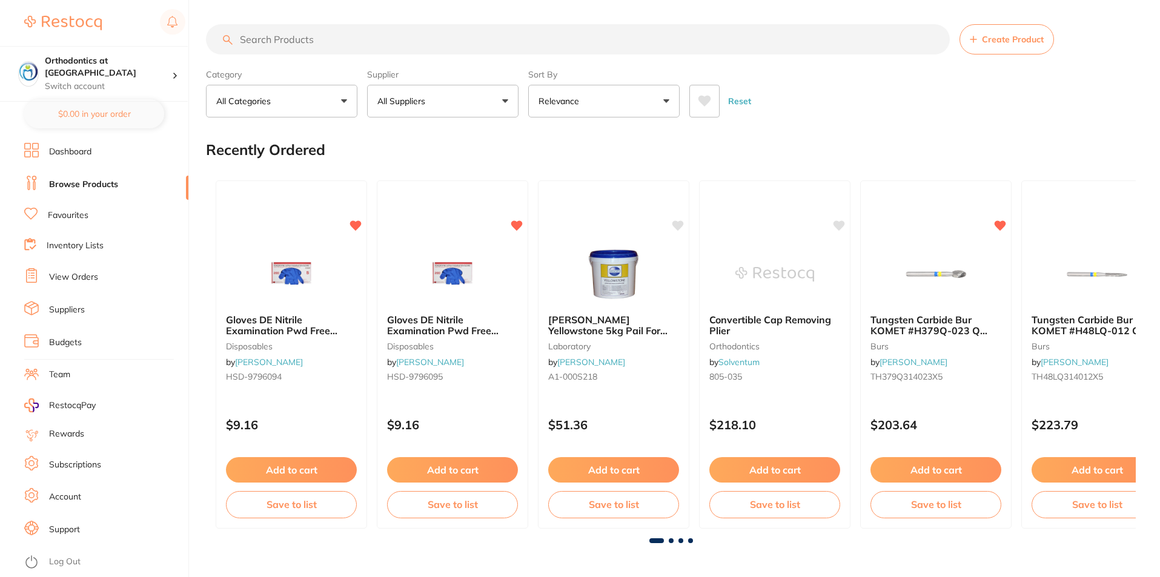
click at [280, 37] on input "search" at bounding box center [578, 39] width 744 height 30
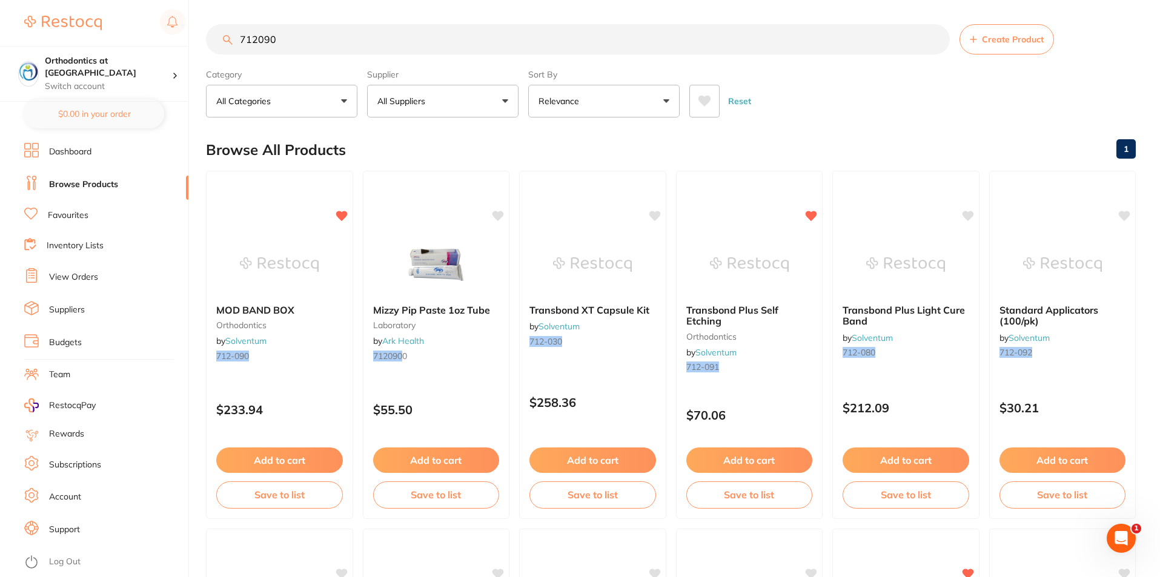
click at [257, 37] on input "712090" at bounding box center [578, 39] width 744 height 30
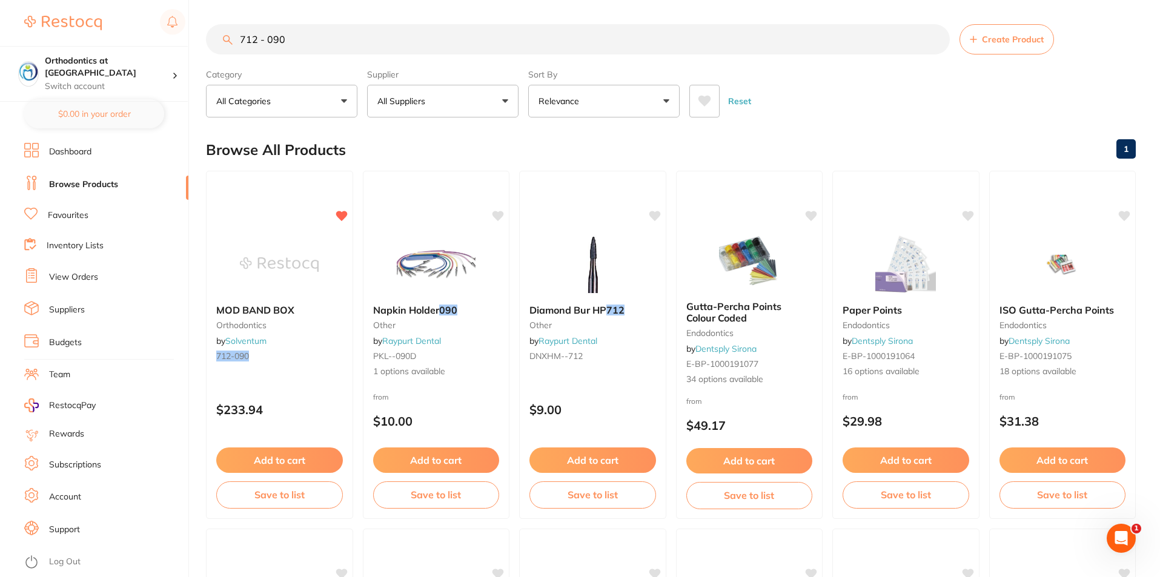
type input "712 - 090"
click at [504, 99] on button "All Suppliers" at bounding box center [442, 101] width 151 height 33
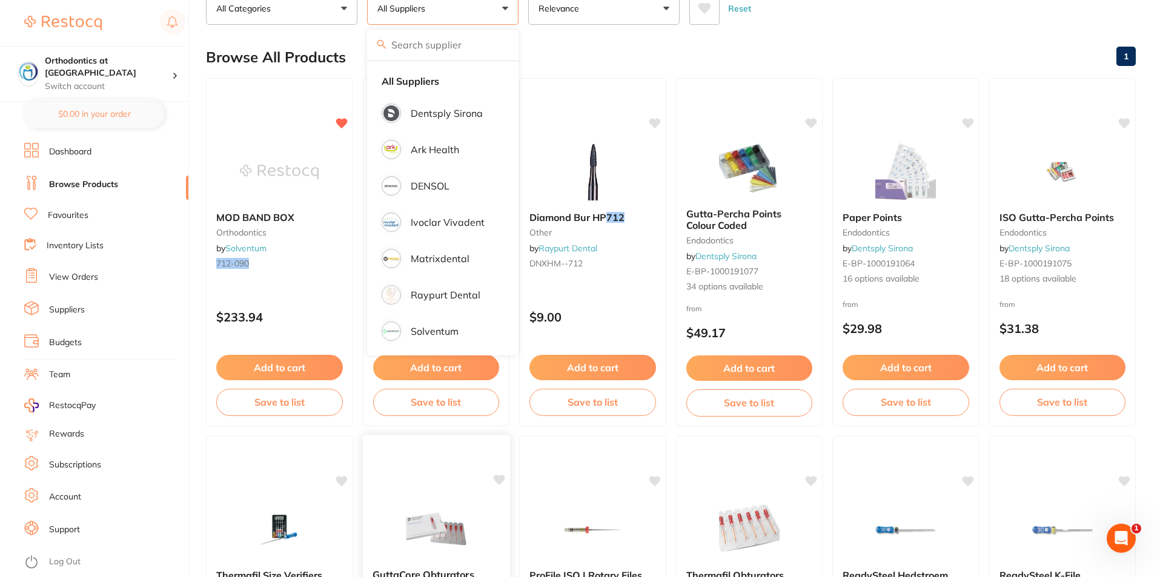
scroll to position [303, 0]
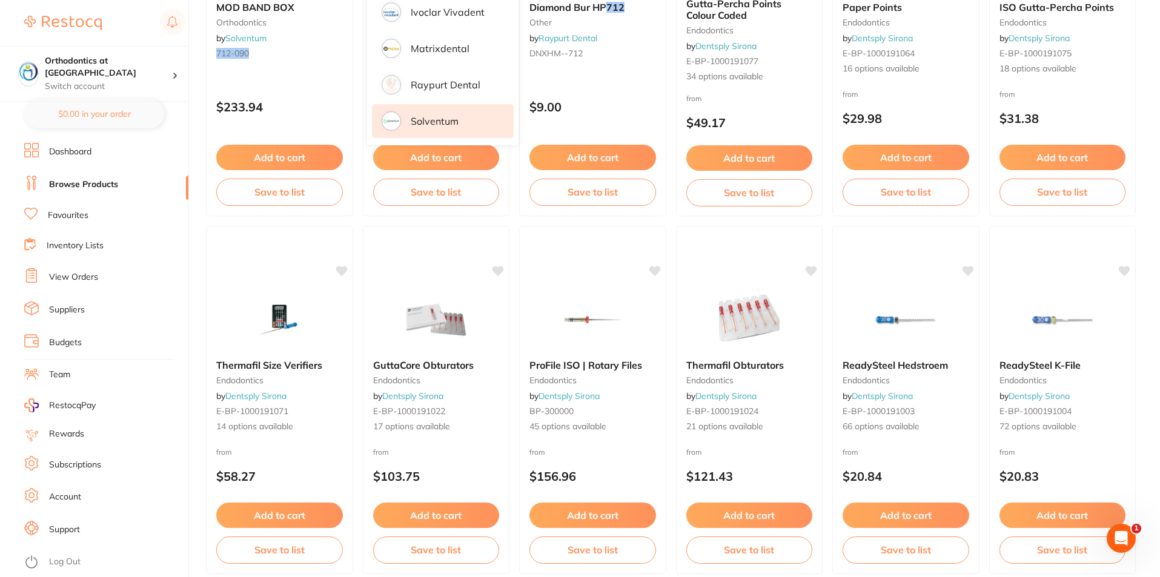
click at [443, 119] on p "Solventum" at bounding box center [435, 121] width 48 height 11
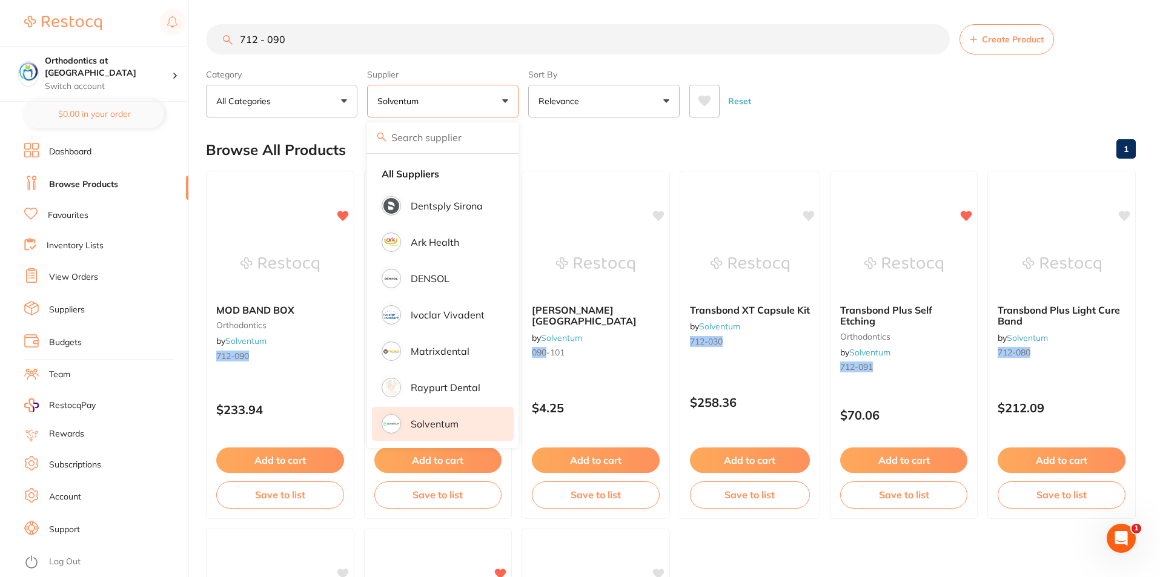
scroll to position [0, 0]
click at [783, 87] on div "Reset" at bounding box center [907, 96] width 437 height 42
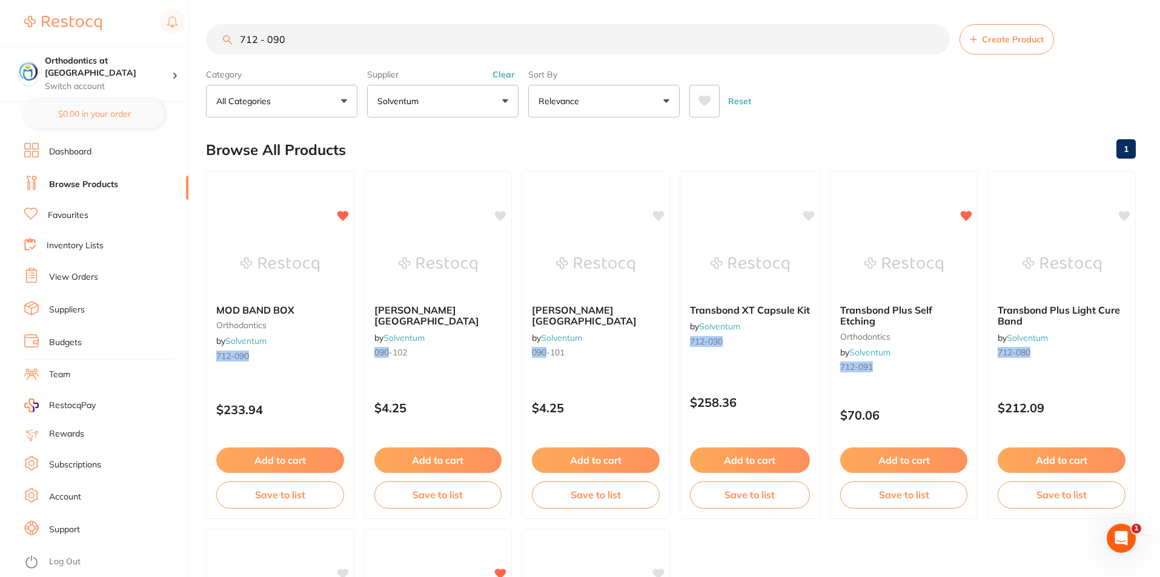
click at [268, 38] on input "712 - 090" at bounding box center [578, 39] width 744 height 30
click at [78, 277] on link "View Orders" at bounding box center [73, 277] width 49 height 12
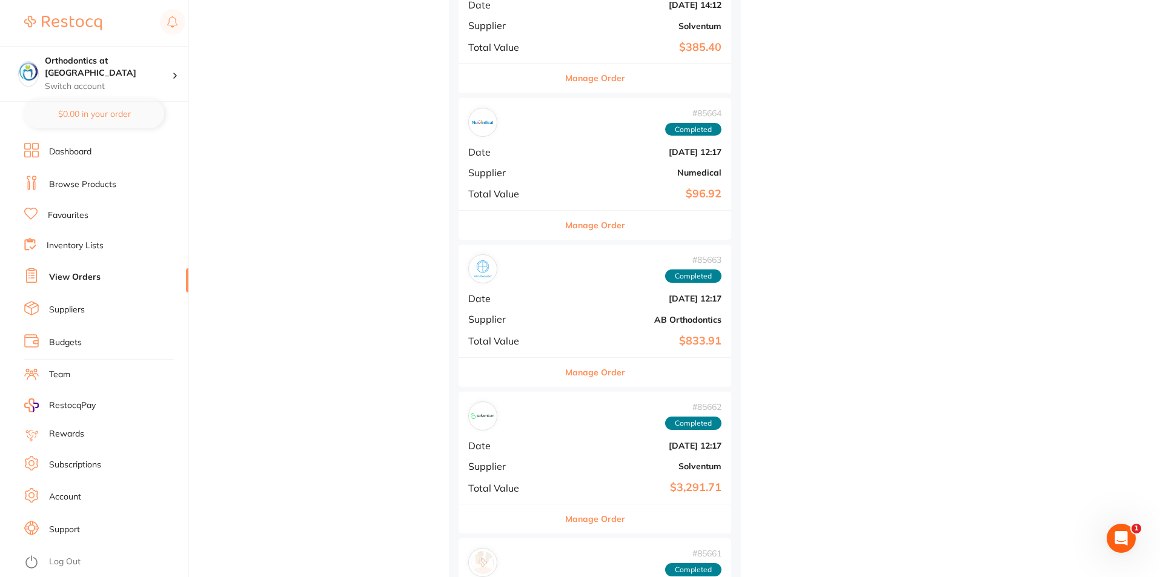
scroll to position [2969, 0]
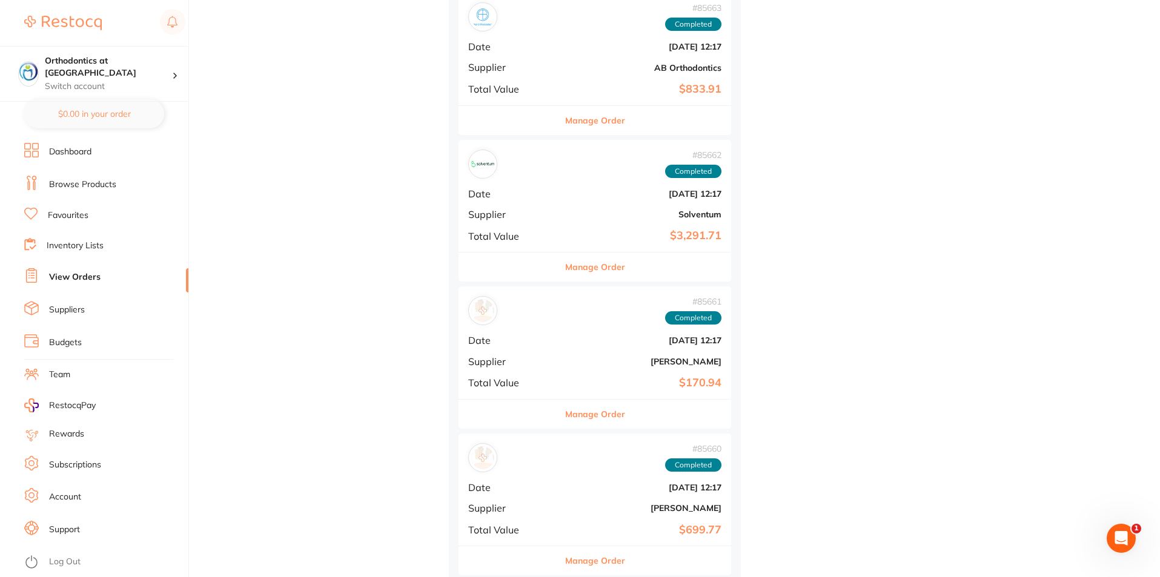
click at [581, 267] on button "Manage Order" at bounding box center [595, 267] width 60 height 29
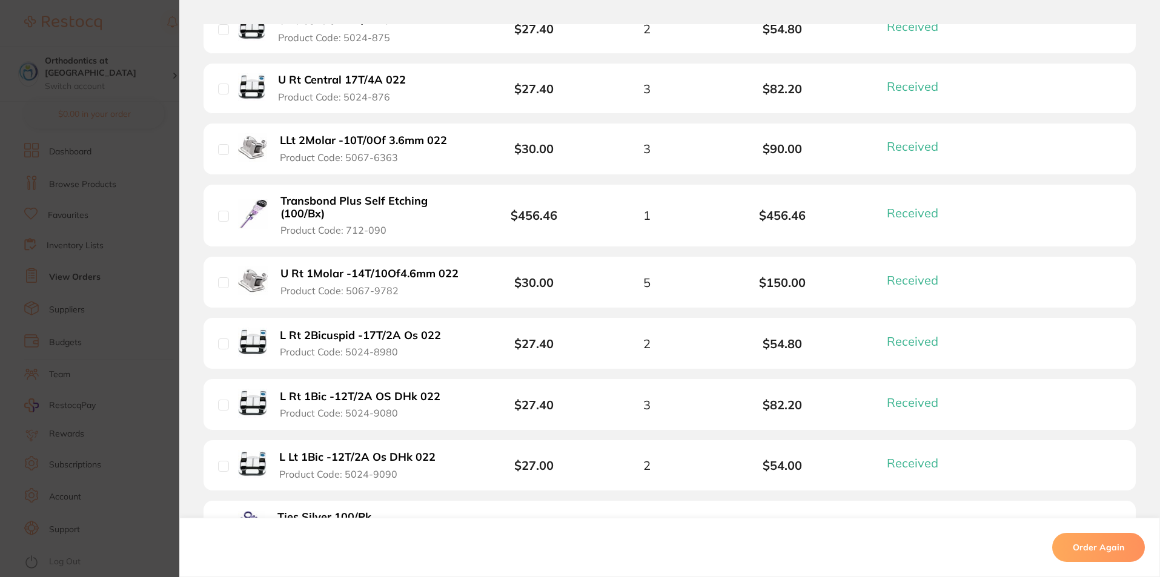
scroll to position [1272, 0]
drag, startPoint x: 385, startPoint y: 230, endPoint x: 310, endPoint y: 221, distance: 75.0
click at [310, 221] on button "Transbond Plus Self Etching (100/Bx) Product Code: 712-090" at bounding box center [374, 217] width 194 height 42
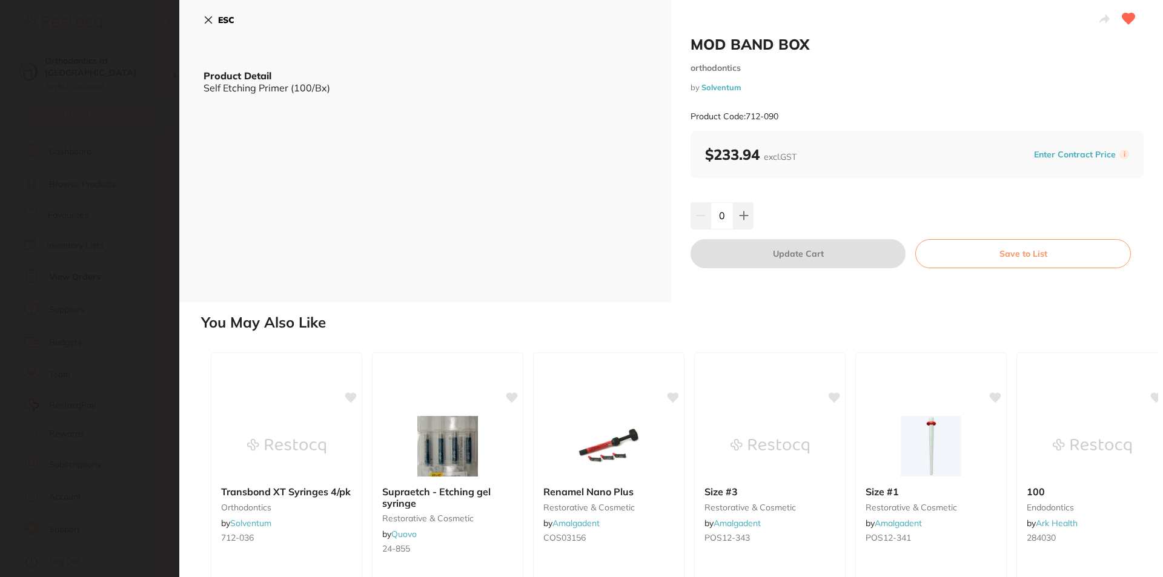
scroll to position [0, 0]
click at [203, 16] on div "ESC Product Detail Self Etching Primer (100/Bx)" at bounding box center [425, 151] width 492 height 302
click at [205, 19] on icon at bounding box center [209, 20] width 10 height 10
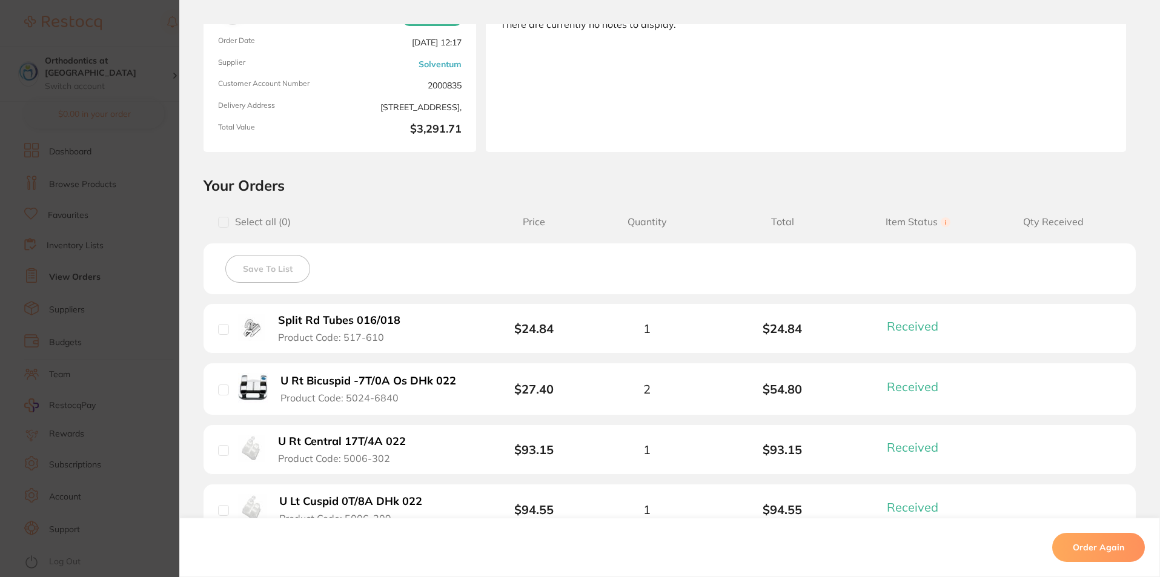
scroll to position [2726, 0]
click at [145, 24] on section "Order ID: Restocq- 85662 Order Information 28 Received Completed Order Order Da…" at bounding box center [580, 288] width 1160 height 577
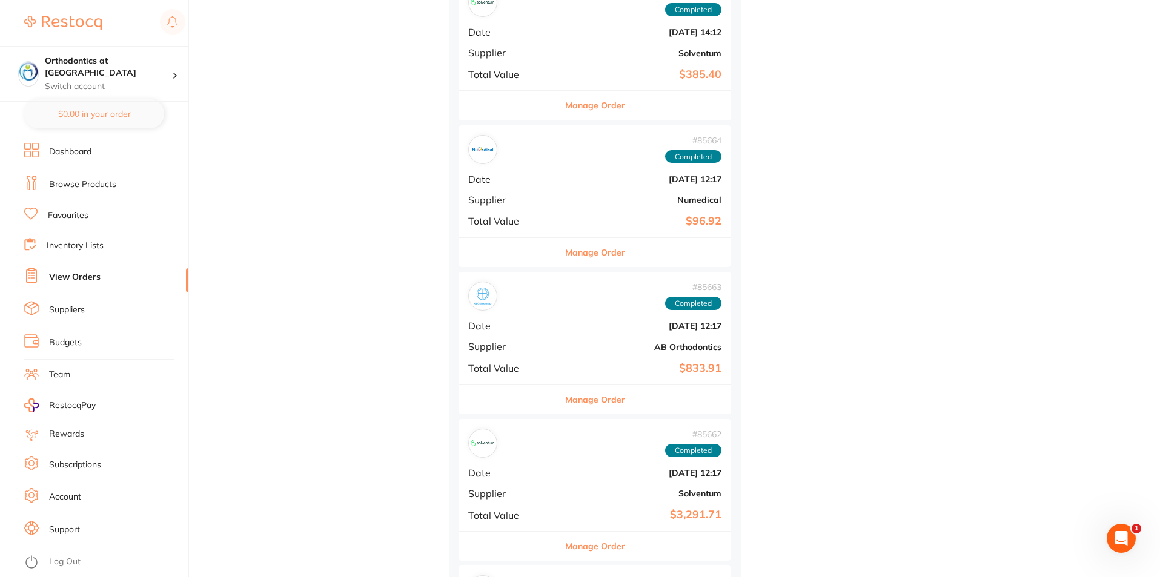
scroll to position [2545, 0]
click at [87, 180] on link "Browse Products" at bounding box center [82, 185] width 67 height 12
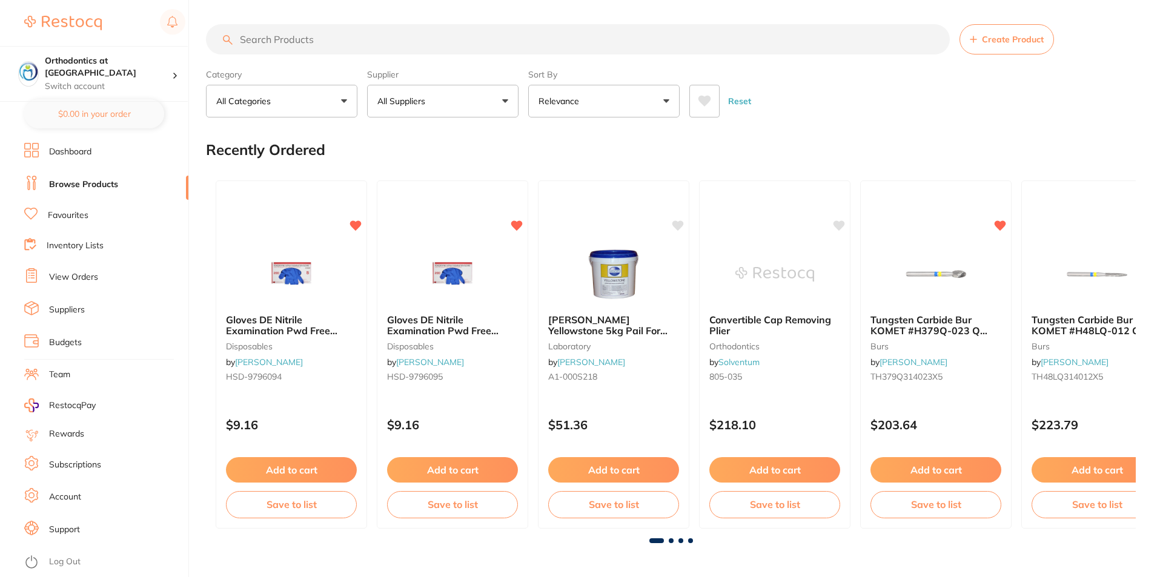
click at [282, 34] on input "search" at bounding box center [578, 39] width 744 height 30
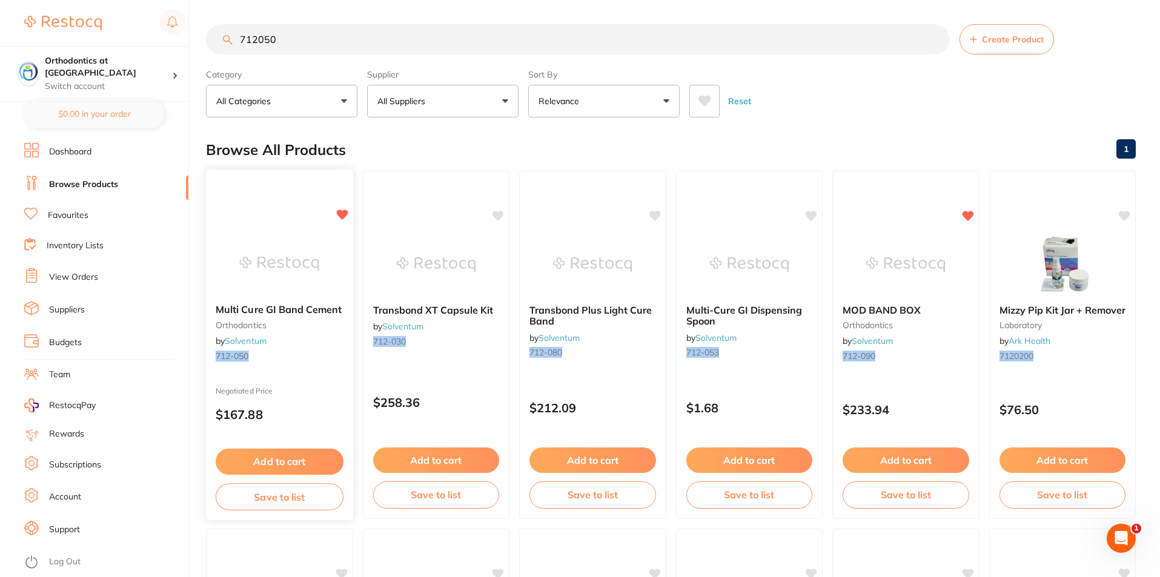
type input "712050"
click at [268, 315] on span "Multi Cure GI Band Cement" at bounding box center [279, 310] width 126 height 12
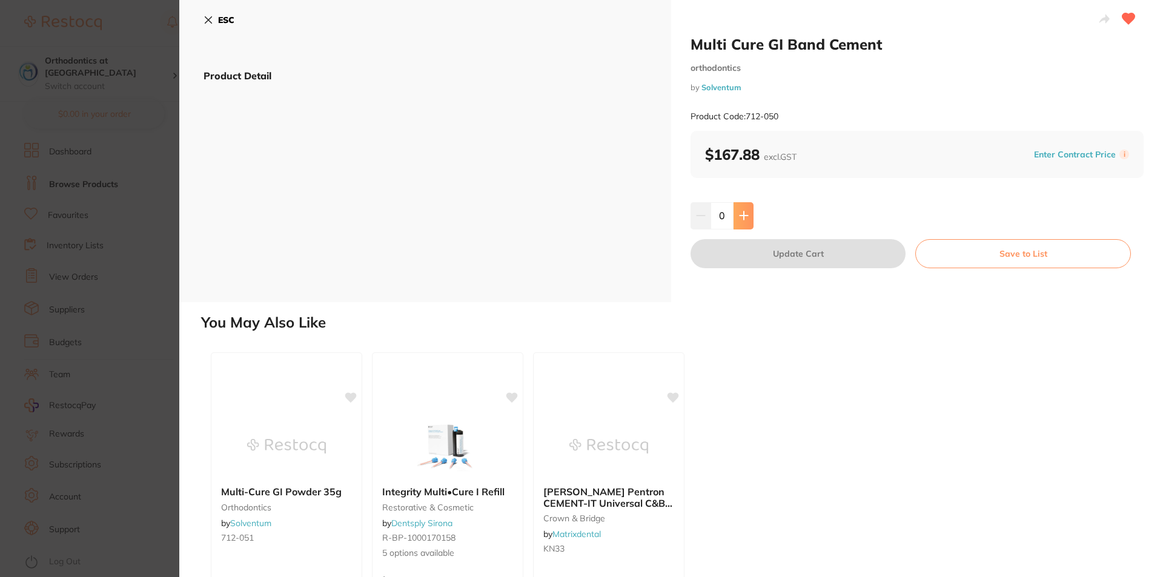
click at [742, 214] on icon at bounding box center [744, 216] width 8 height 8
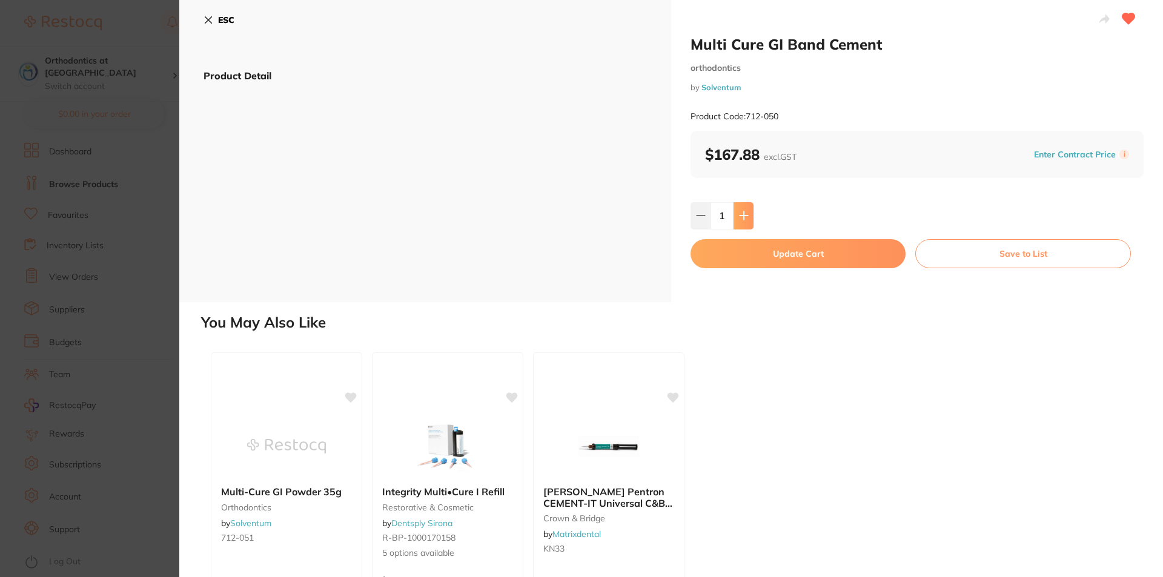
click at [742, 214] on icon at bounding box center [744, 216] width 8 height 8
type input "2"
click at [775, 244] on button "Update Cart" at bounding box center [798, 253] width 215 height 29
checkbox input "false"
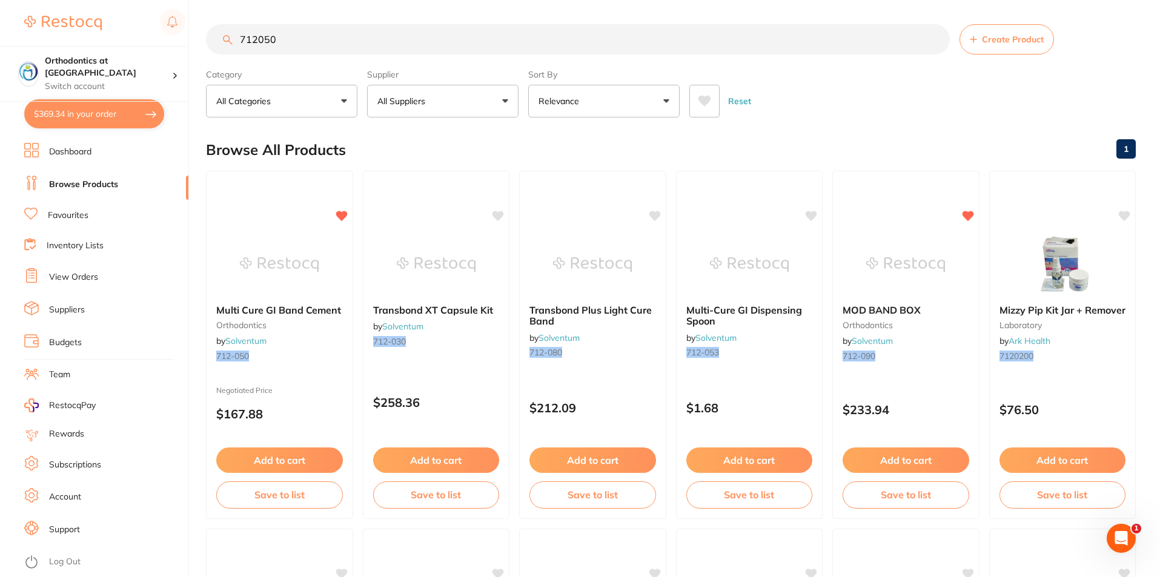
click at [71, 214] on link "Favourites" at bounding box center [68, 216] width 41 height 12
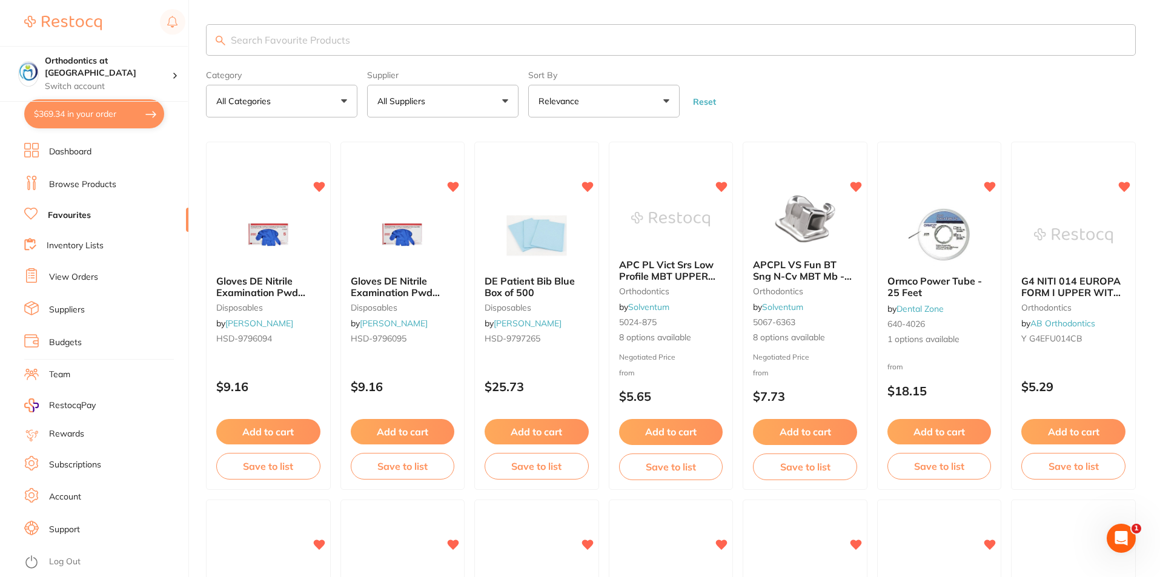
click at [501, 99] on button "All Suppliers" at bounding box center [442, 101] width 151 height 33
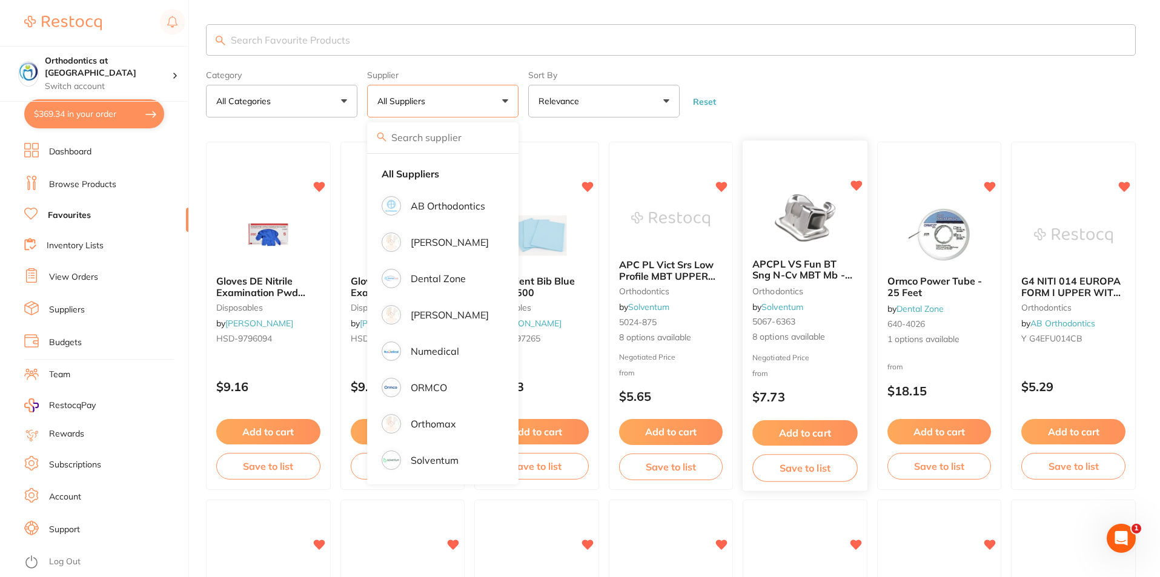
click at [801, 325] on small "5067-6363" at bounding box center [804, 322] width 105 height 10
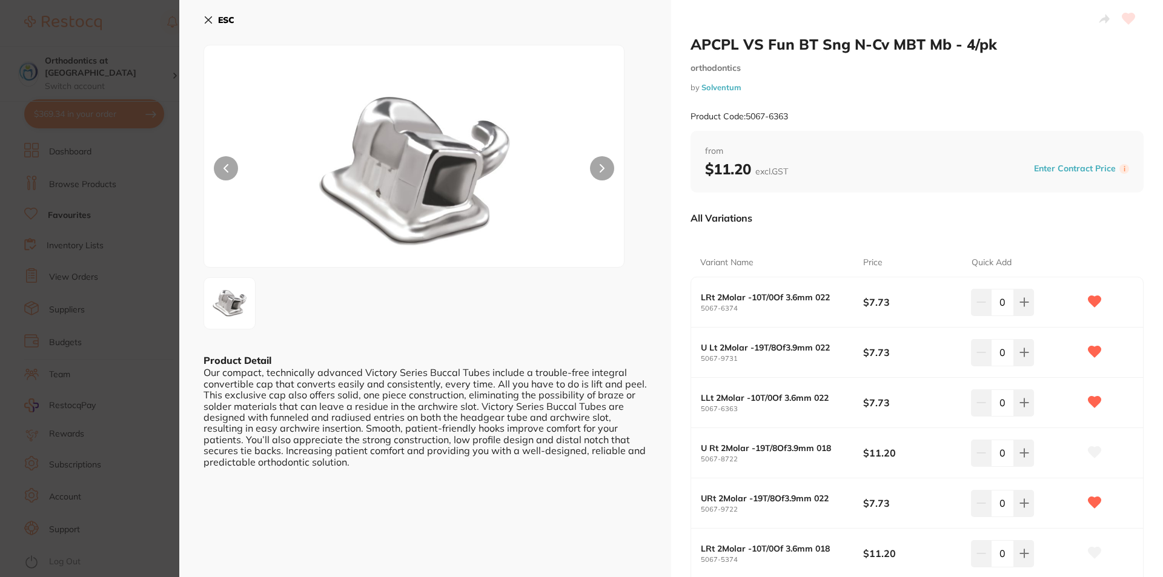
drag, startPoint x: 205, startPoint y: 21, endPoint x: 218, endPoint y: 30, distance: 16.1
click at [205, 20] on icon at bounding box center [209, 20] width 10 height 10
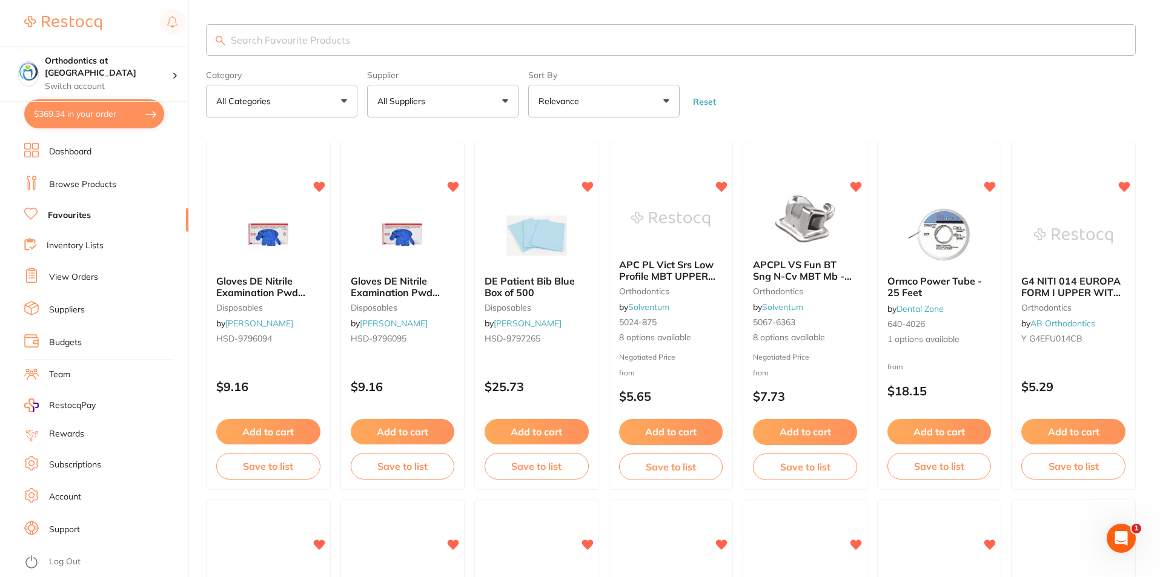
click at [510, 97] on button "All Suppliers" at bounding box center [442, 101] width 151 height 33
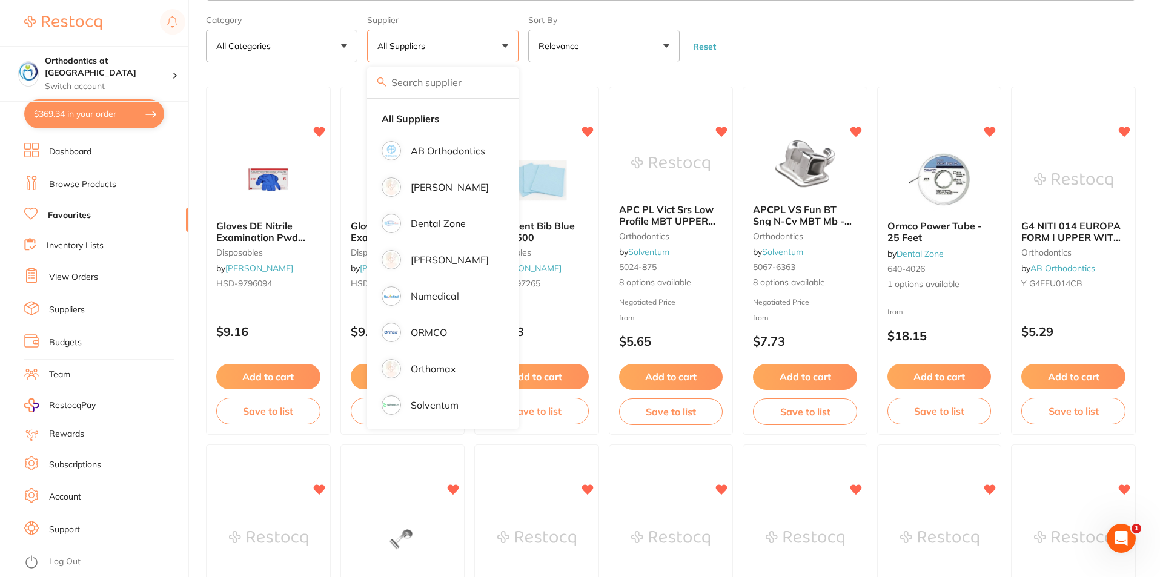
scroll to position [121, 0]
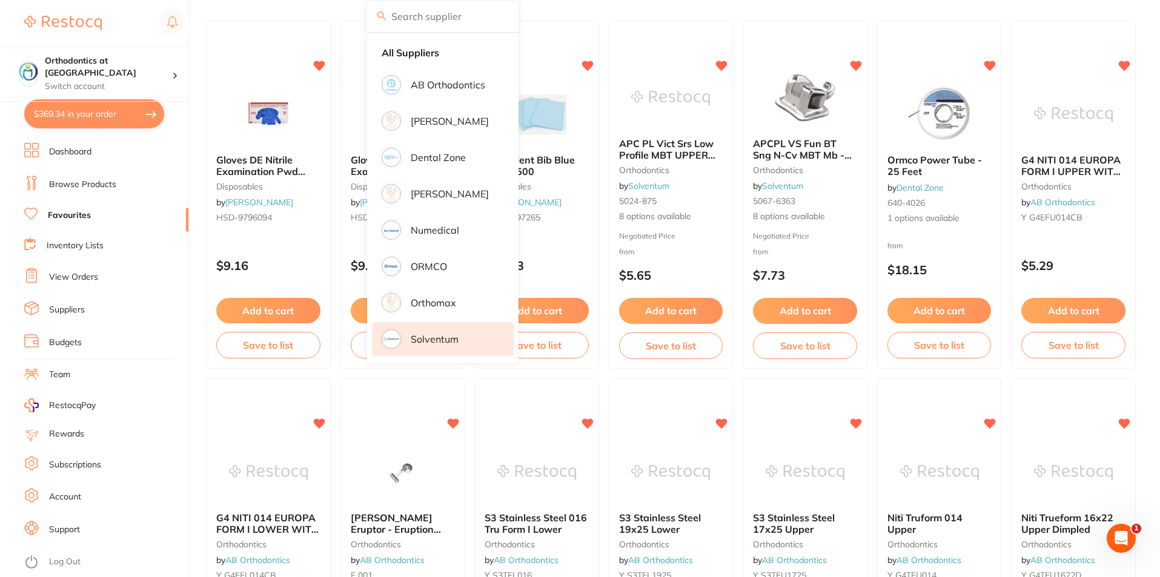
click at [434, 343] on p "Solventum" at bounding box center [435, 339] width 48 height 11
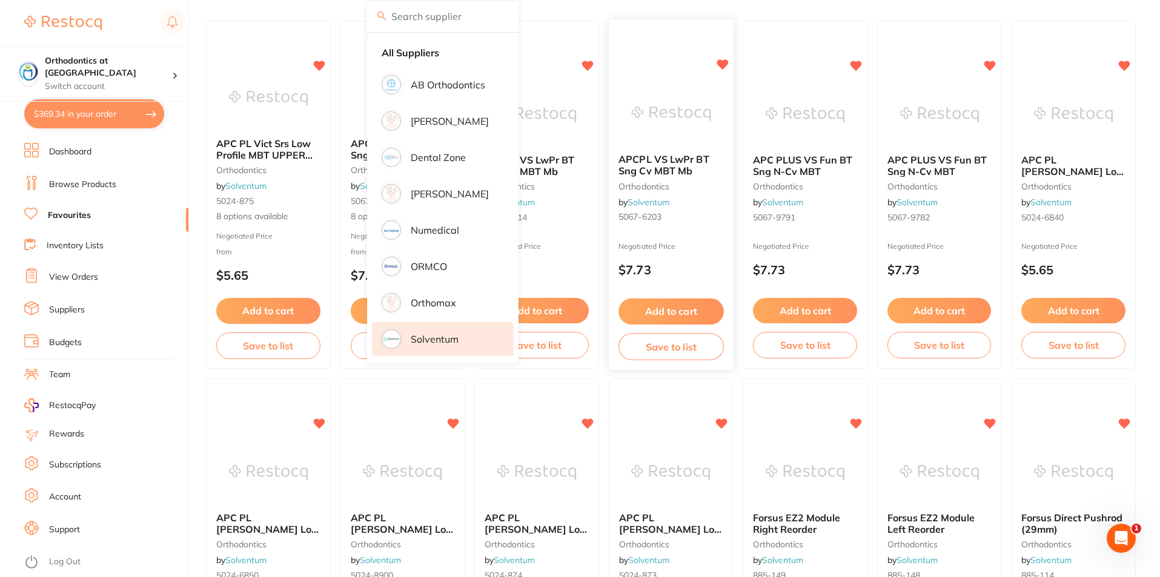
scroll to position [61, 0]
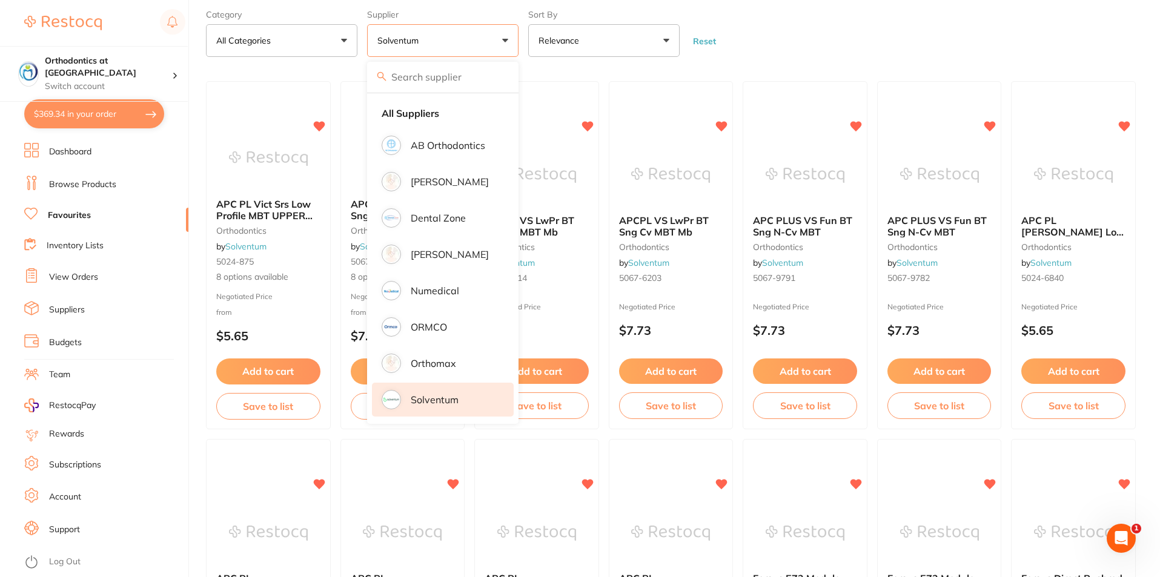
click at [805, 41] on form "Category All Categories All Categories orthodontics Clear Category false All Ca…" at bounding box center [671, 31] width 930 height 52
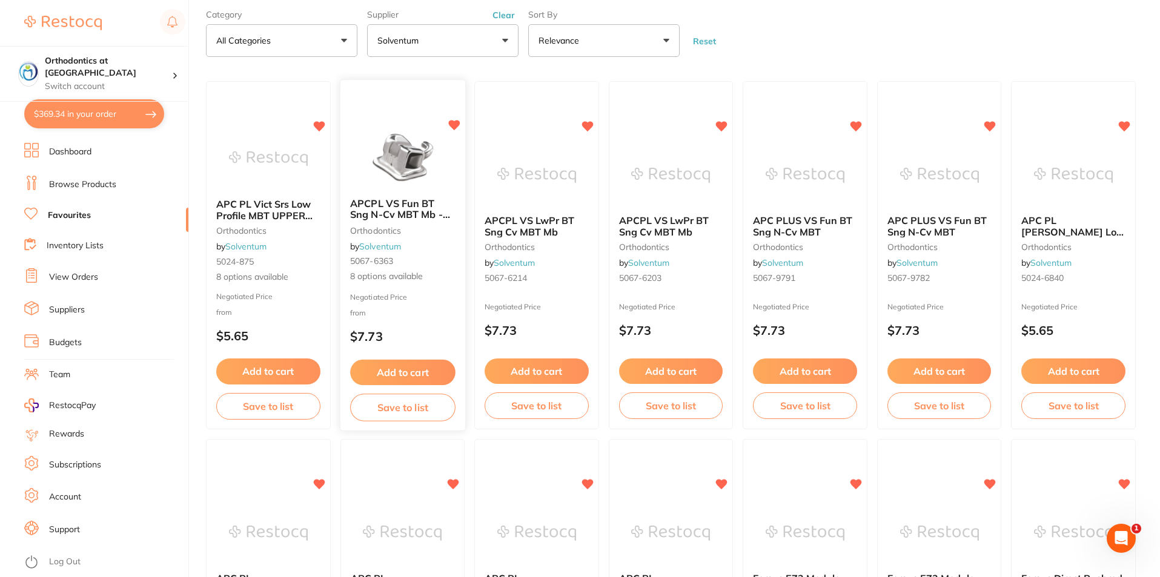
click at [405, 208] on span "APCPL VS Fun BT Sng N-Cv MBT Mb - 4/pk" at bounding box center [400, 215] width 100 height 35
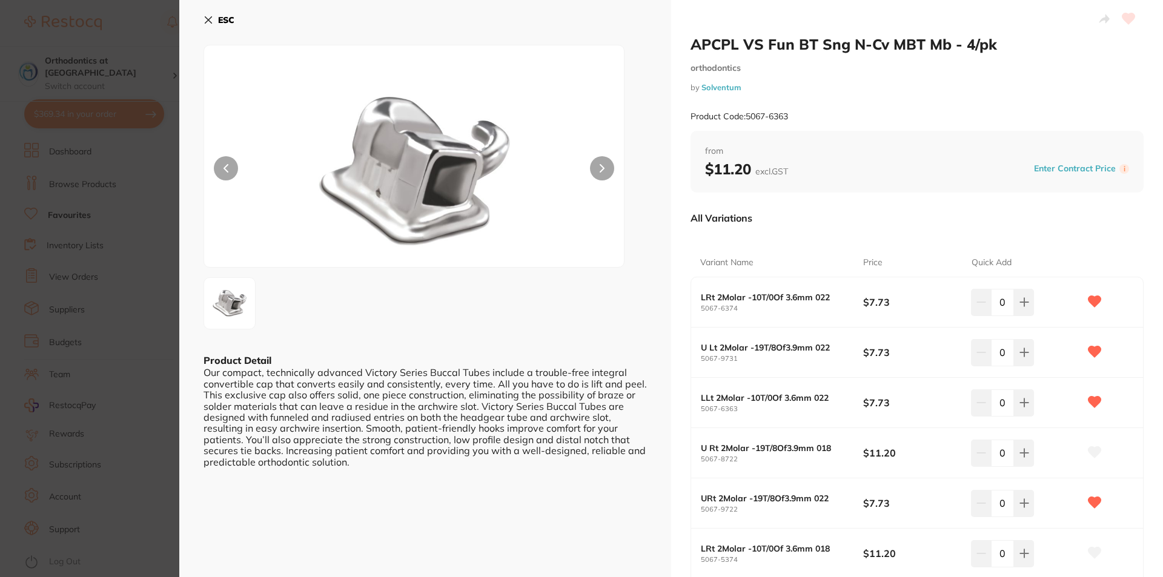
click at [207, 14] on button "ESC" at bounding box center [219, 20] width 31 height 21
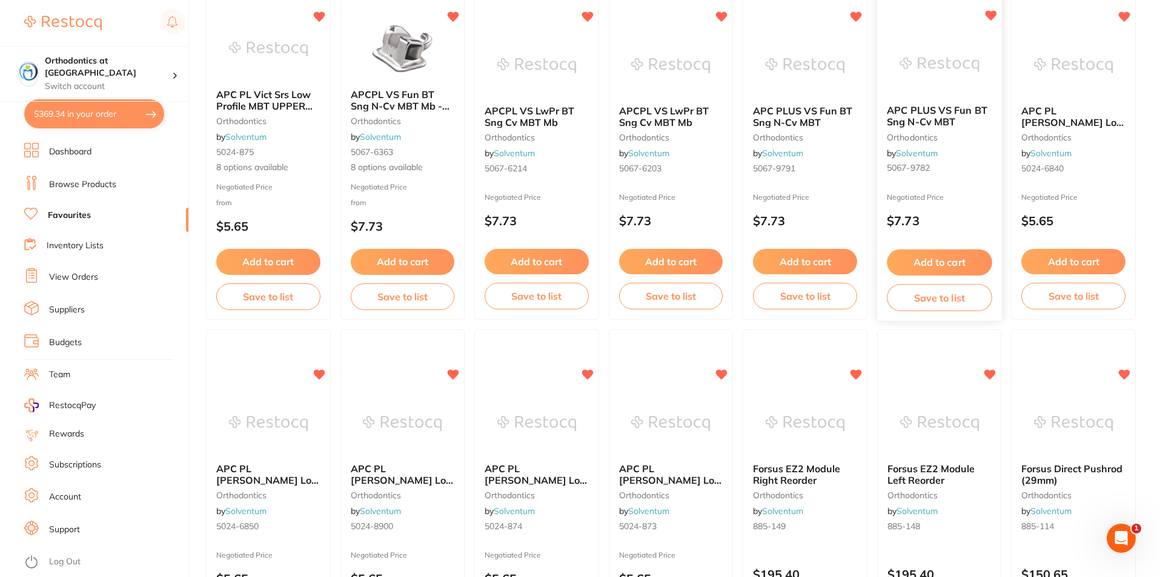
scroll to position [182, 0]
